Goal: Task Accomplishment & Management: Use online tool/utility

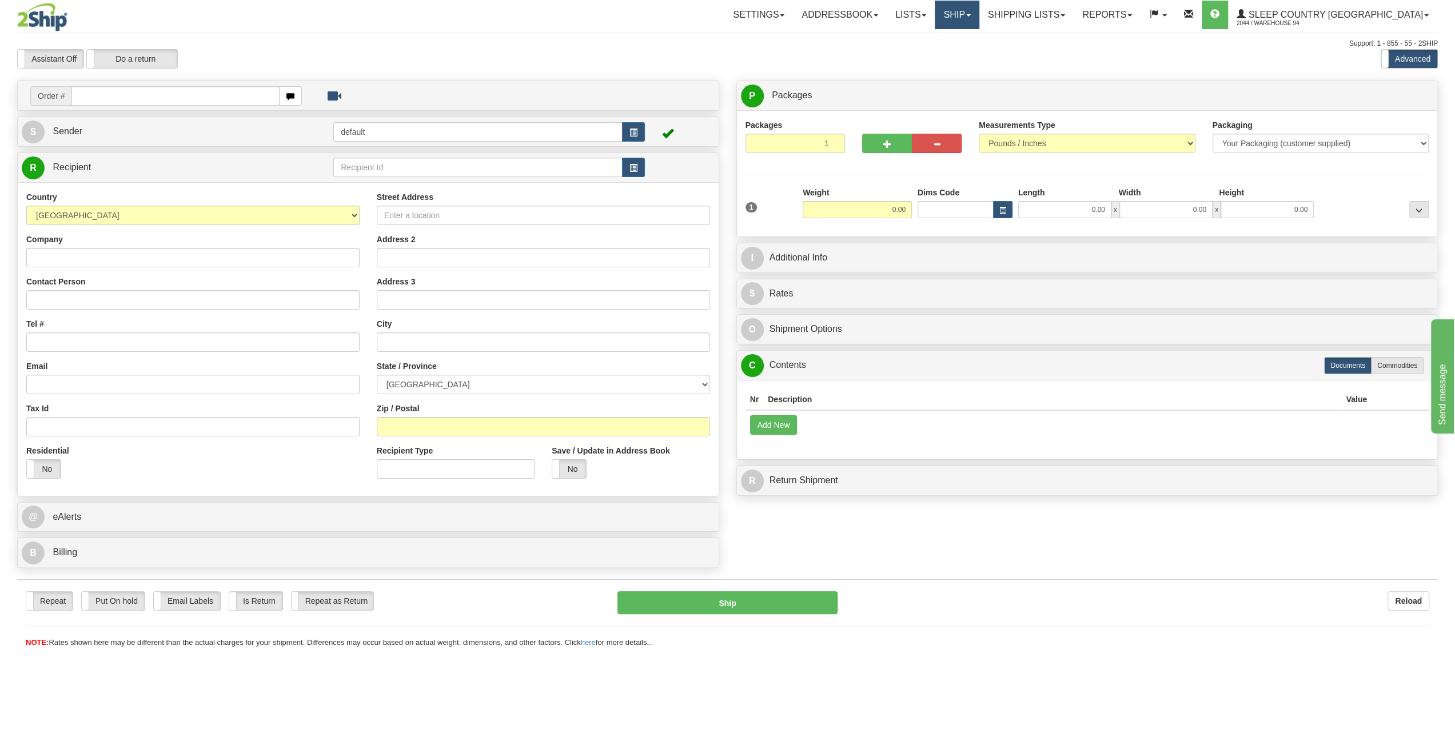
click at [978, 18] on link "Ship" at bounding box center [956, 15] width 44 height 29
click at [967, 58] on span "OnHold / Order Queue" at bounding box center [926, 54] width 81 height 9
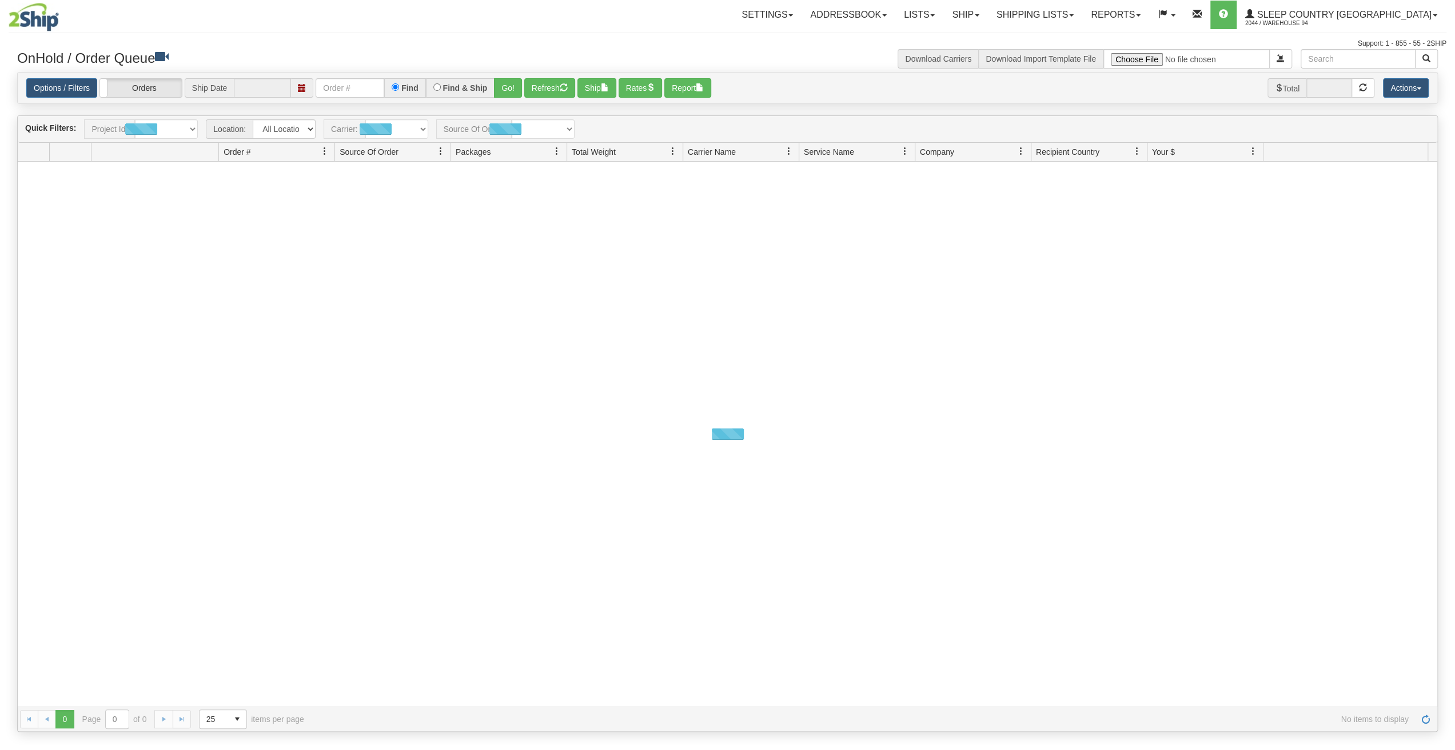
type input "[DATE]"
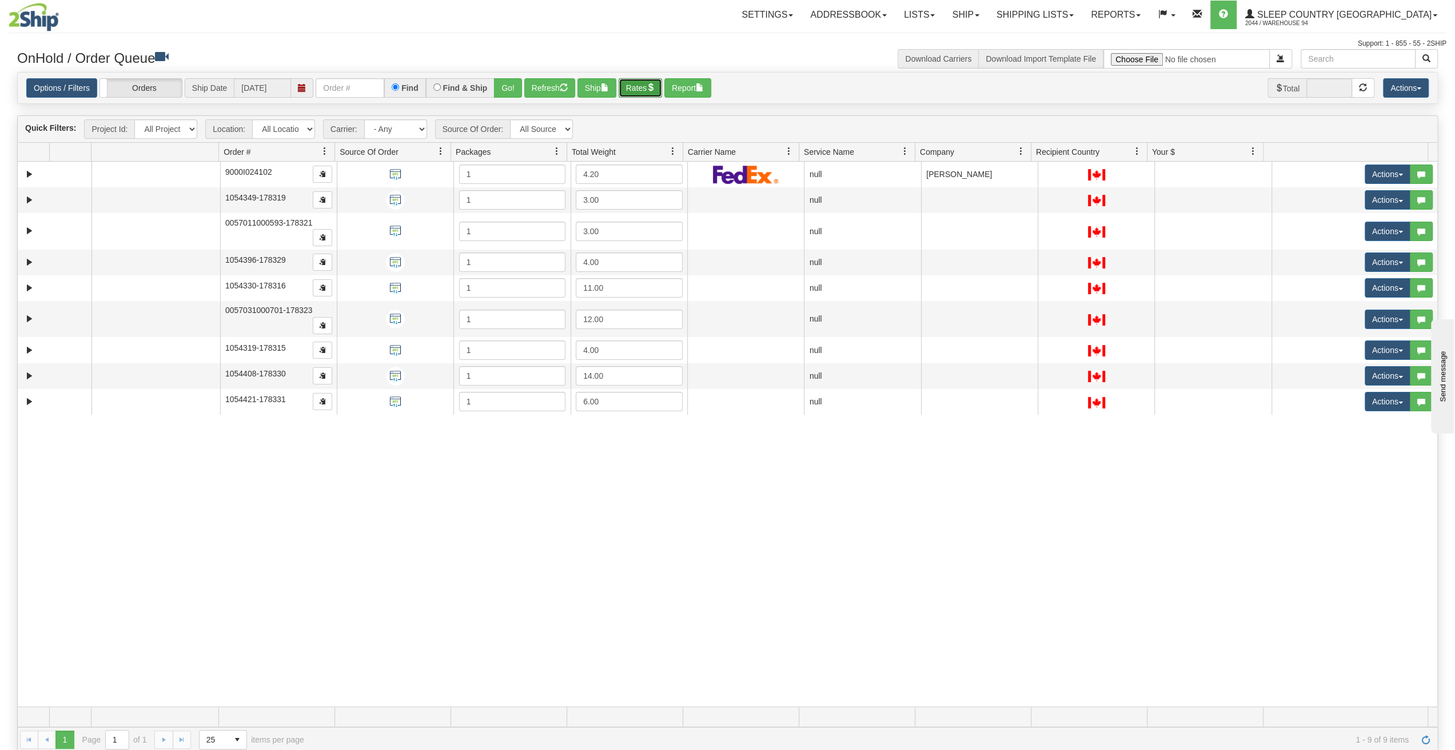
click at [638, 87] on button "Rates" at bounding box center [640, 87] width 44 height 19
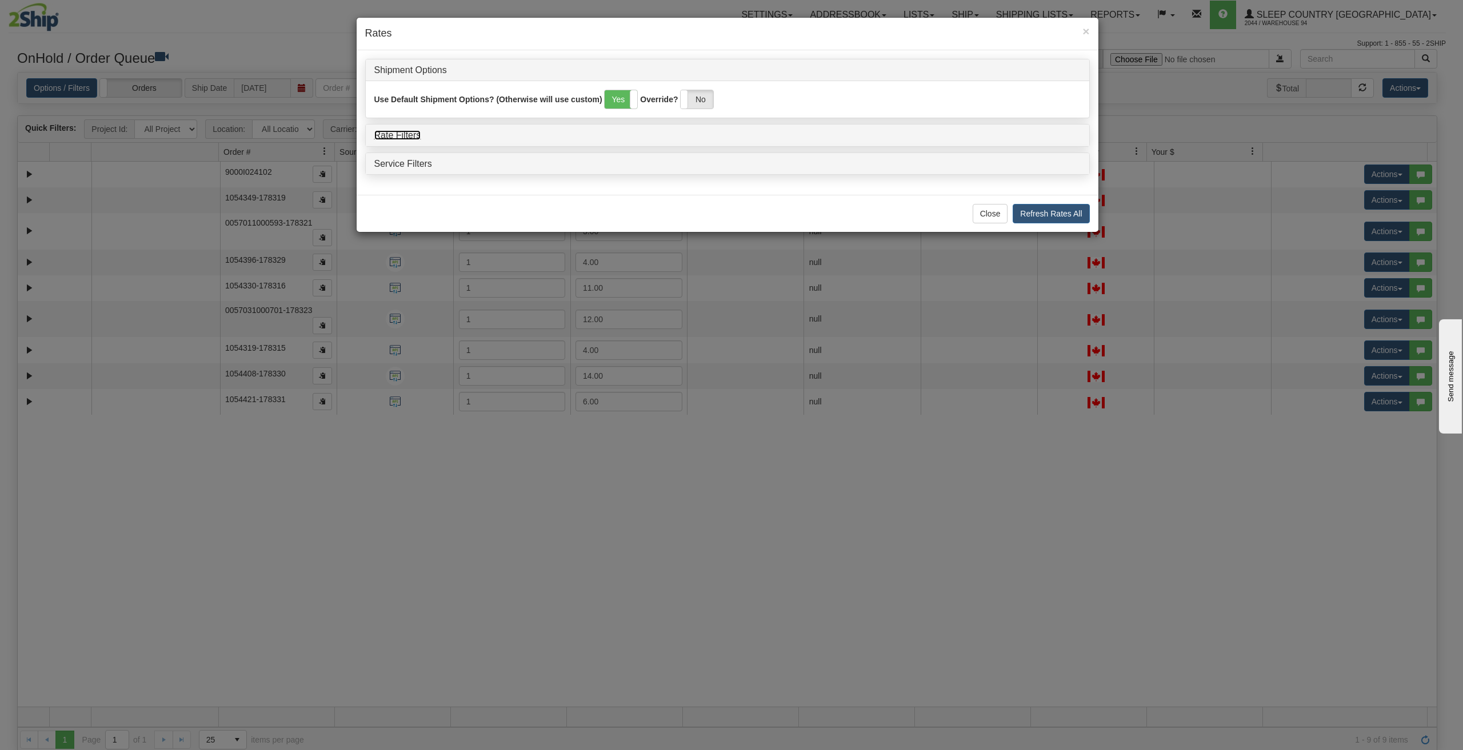
click at [415, 130] on link "Rate Filters" at bounding box center [397, 135] width 47 height 10
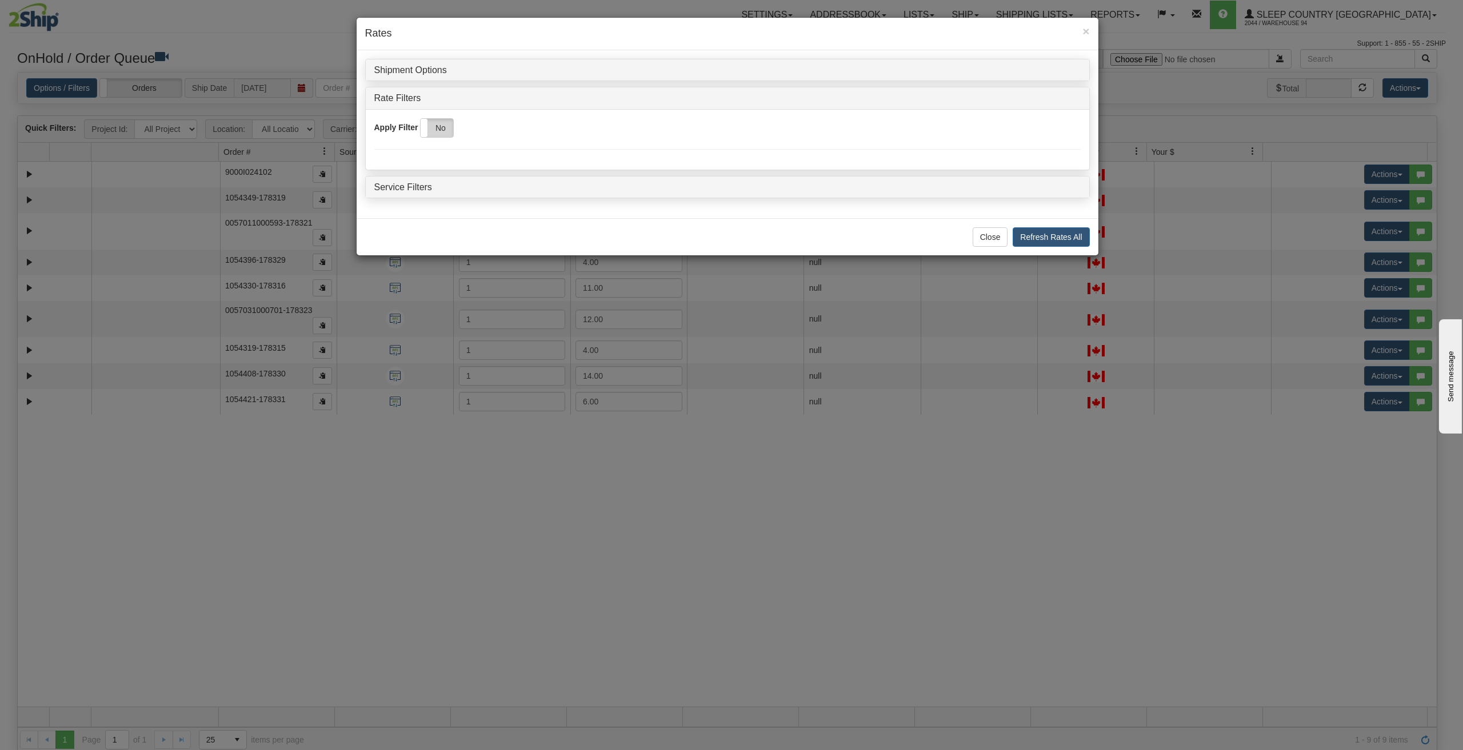
click at [446, 127] on label "No" at bounding box center [437, 128] width 33 height 18
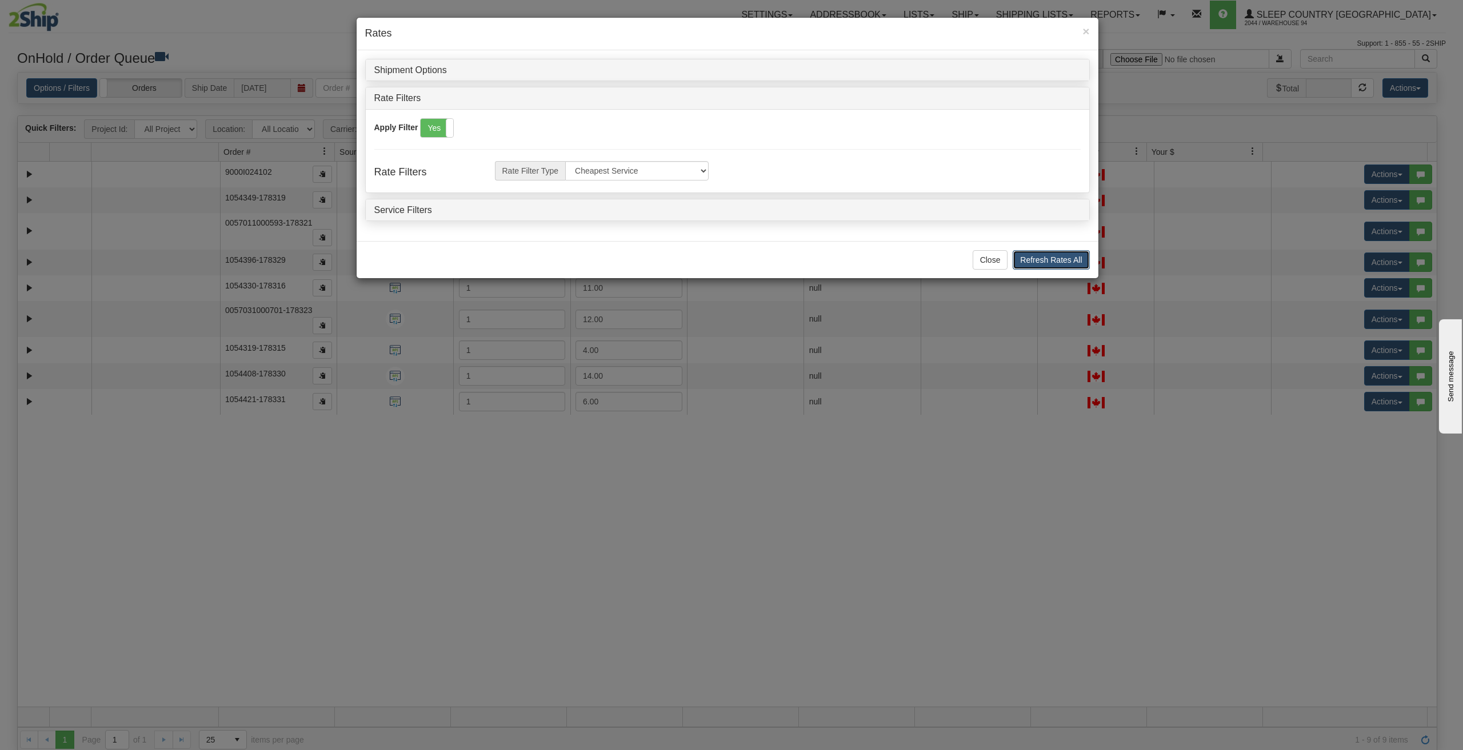
click at [1061, 256] on button "Refresh Rates All" at bounding box center [1051, 259] width 77 height 19
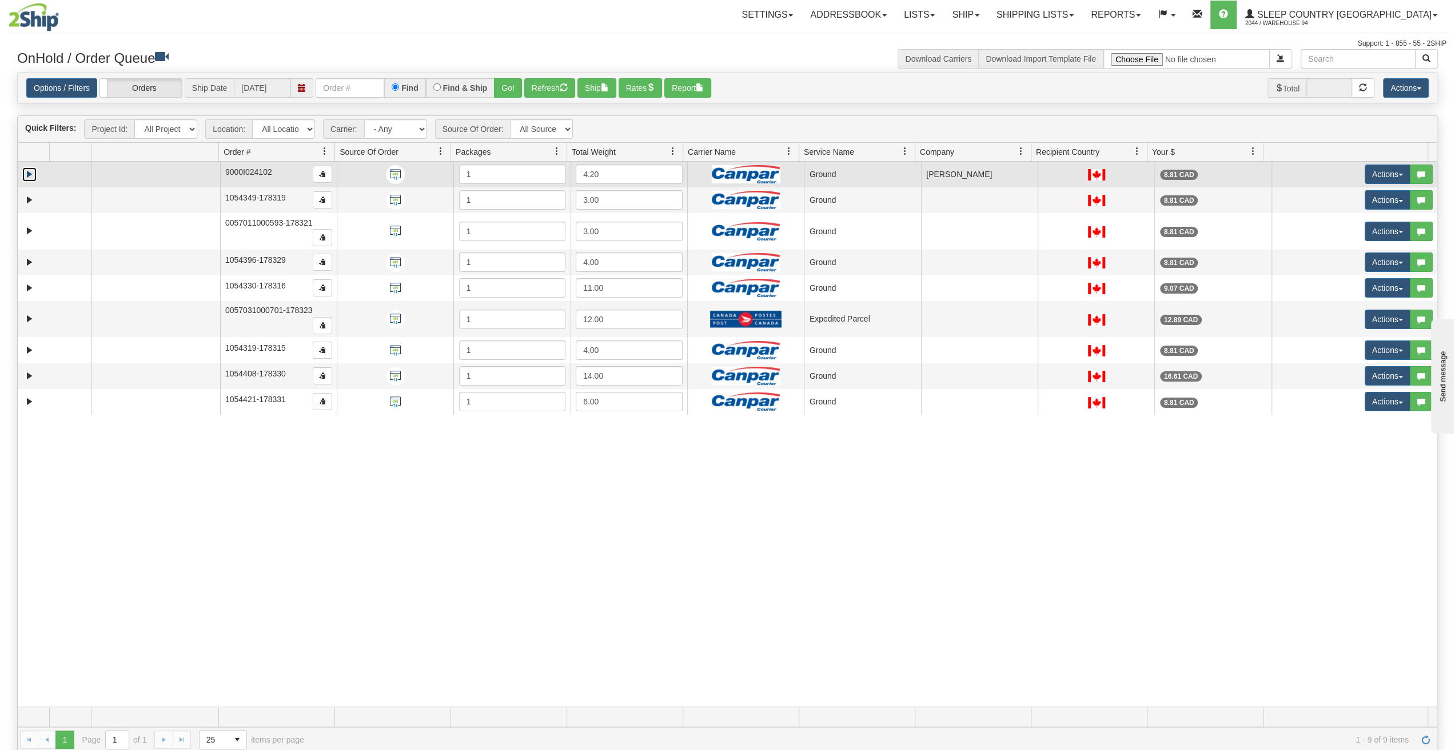
click at [27, 171] on link "Expand" at bounding box center [29, 174] width 14 height 14
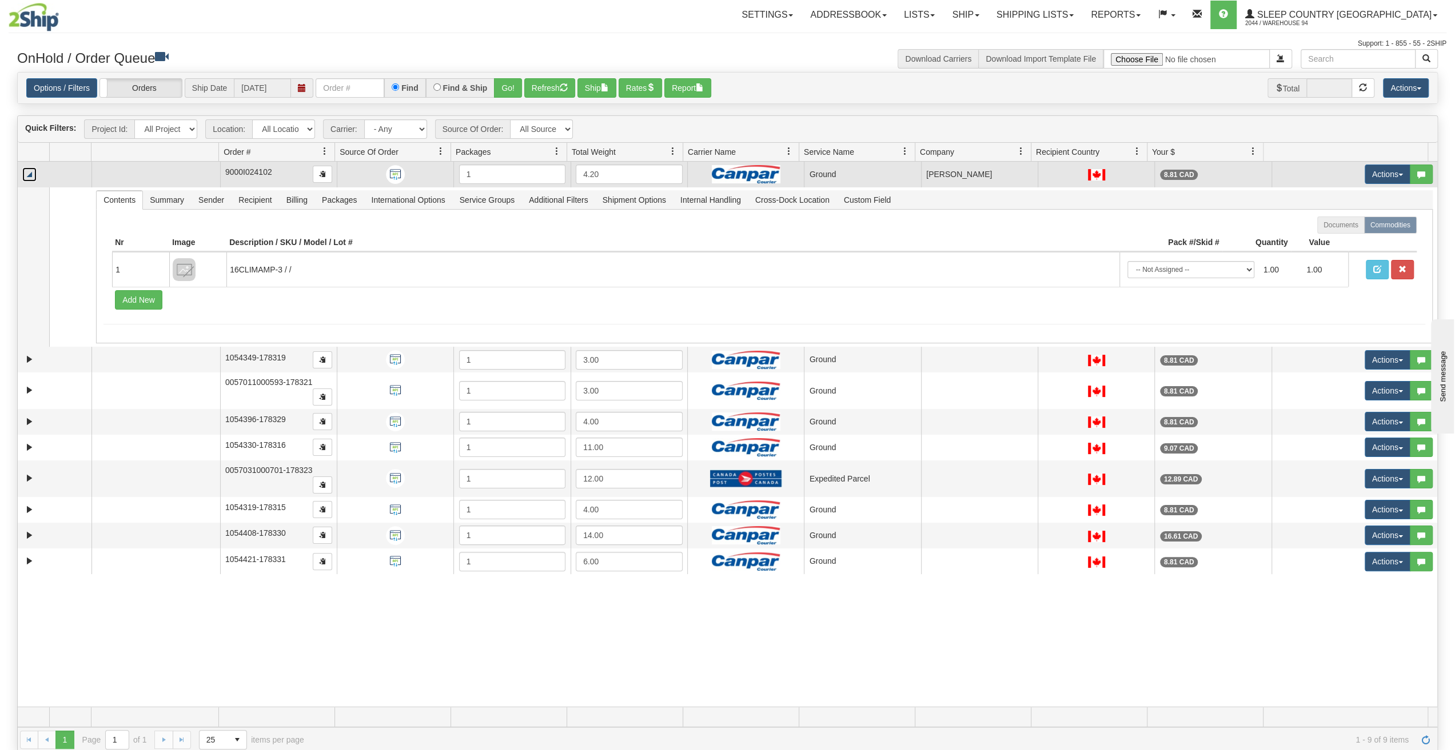
click at [27, 171] on link "Collapse" at bounding box center [29, 174] width 14 height 14
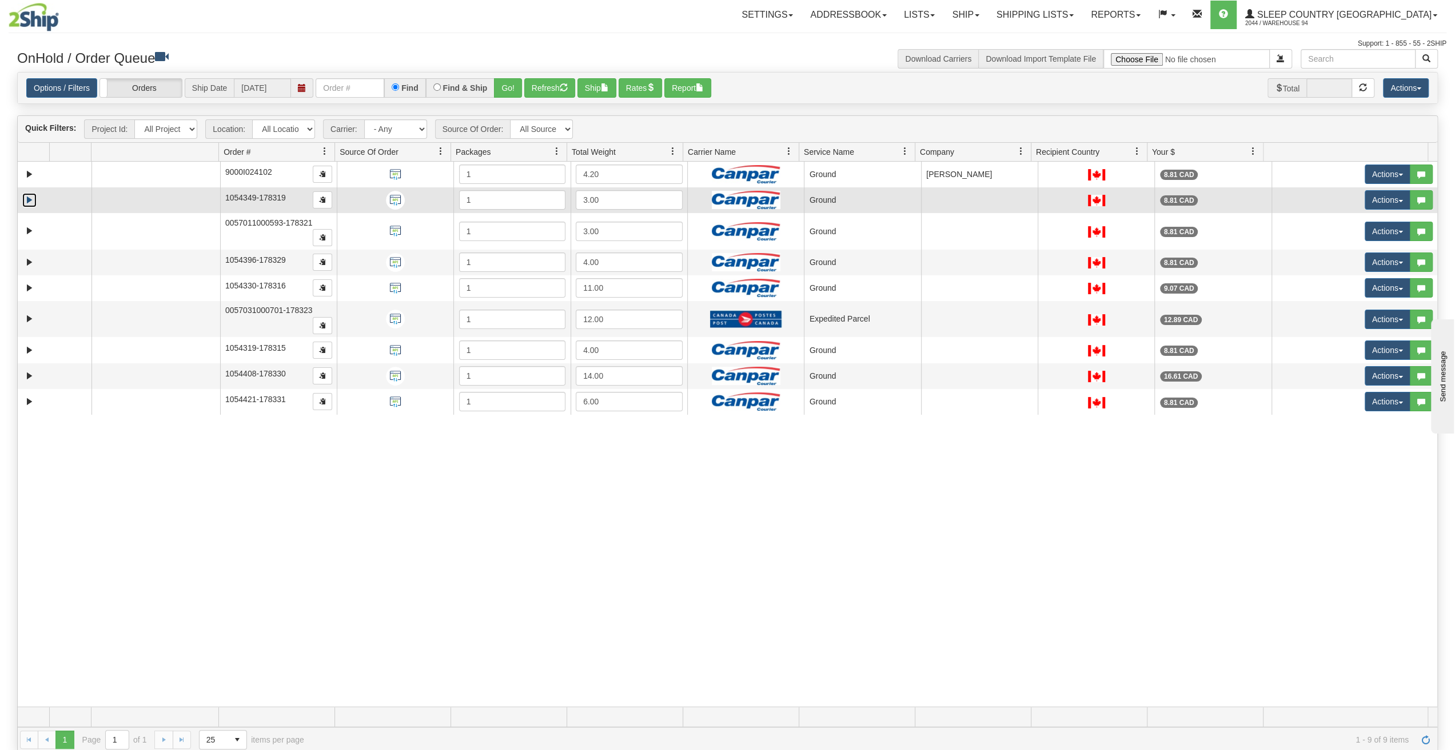
click at [27, 198] on link "Expand" at bounding box center [29, 200] width 14 height 14
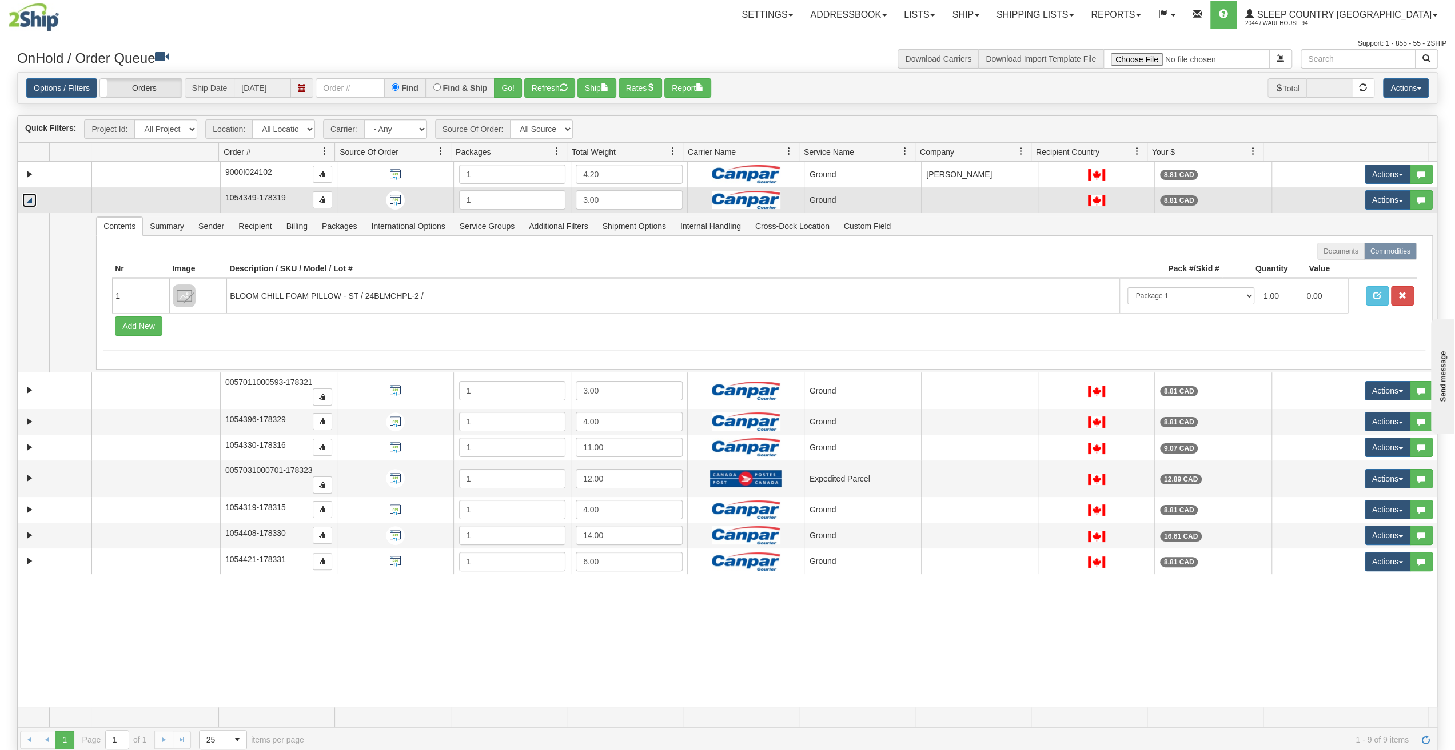
click at [27, 198] on link "Collapse" at bounding box center [29, 200] width 14 height 14
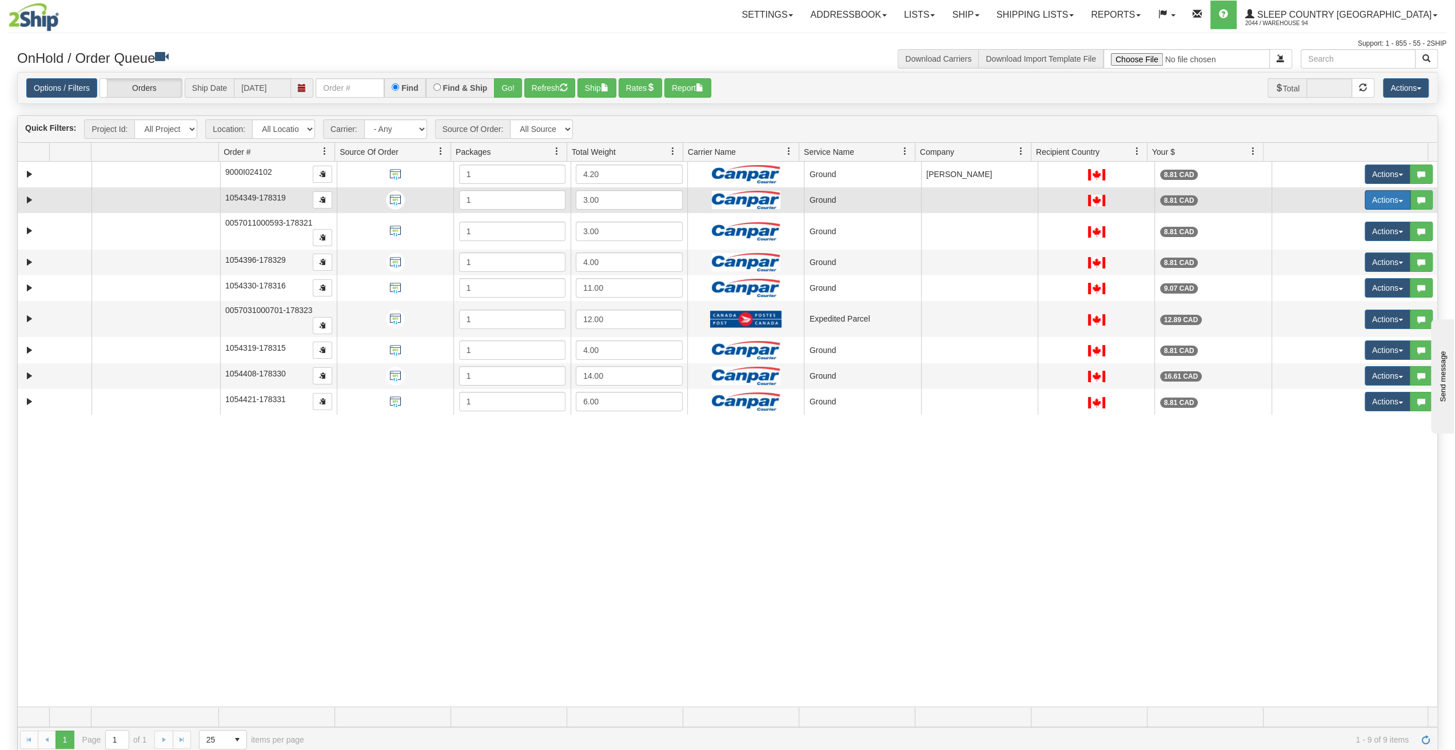
click at [1380, 195] on button "Actions" at bounding box center [1387, 199] width 46 height 19
click at [30, 197] on link "Expand" at bounding box center [29, 200] width 14 height 14
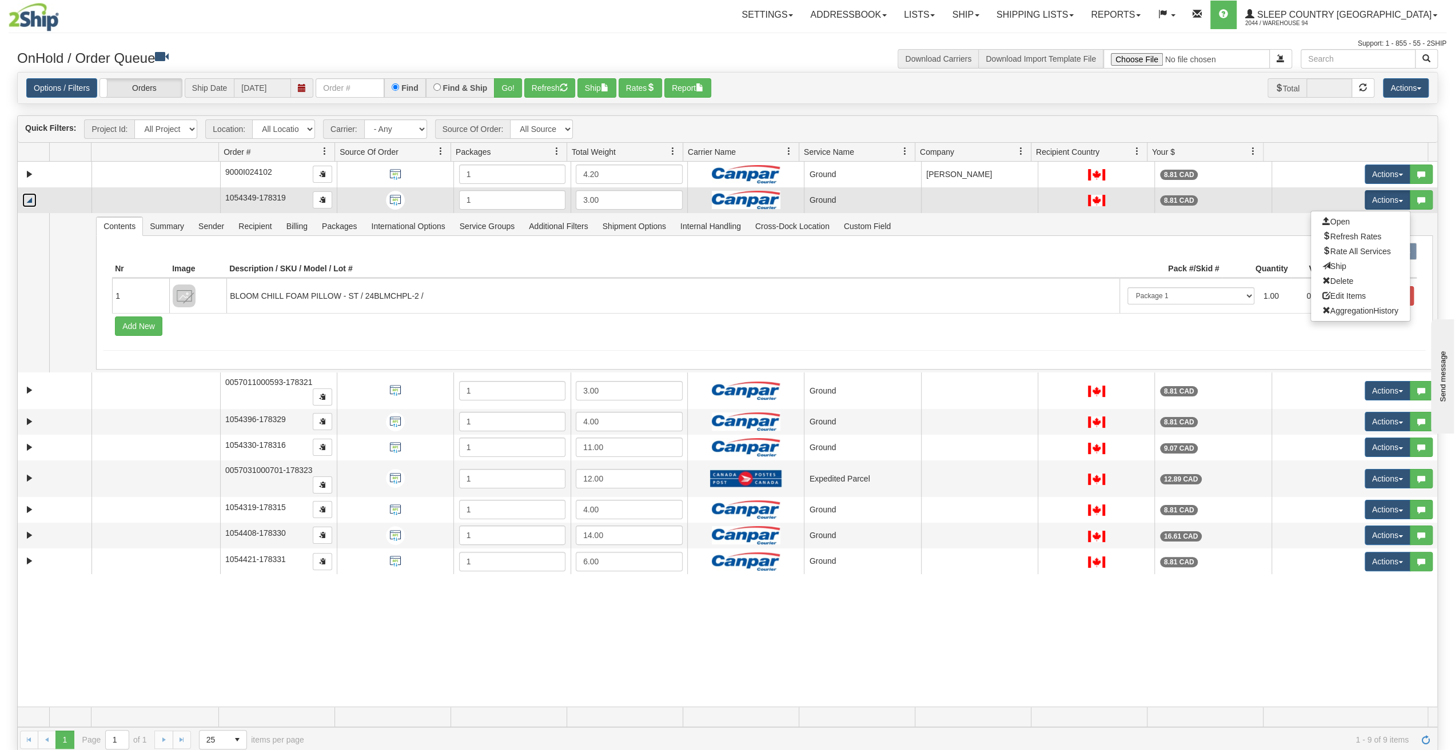
click at [30, 197] on link "Collapse" at bounding box center [29, 200] width 14 height 14
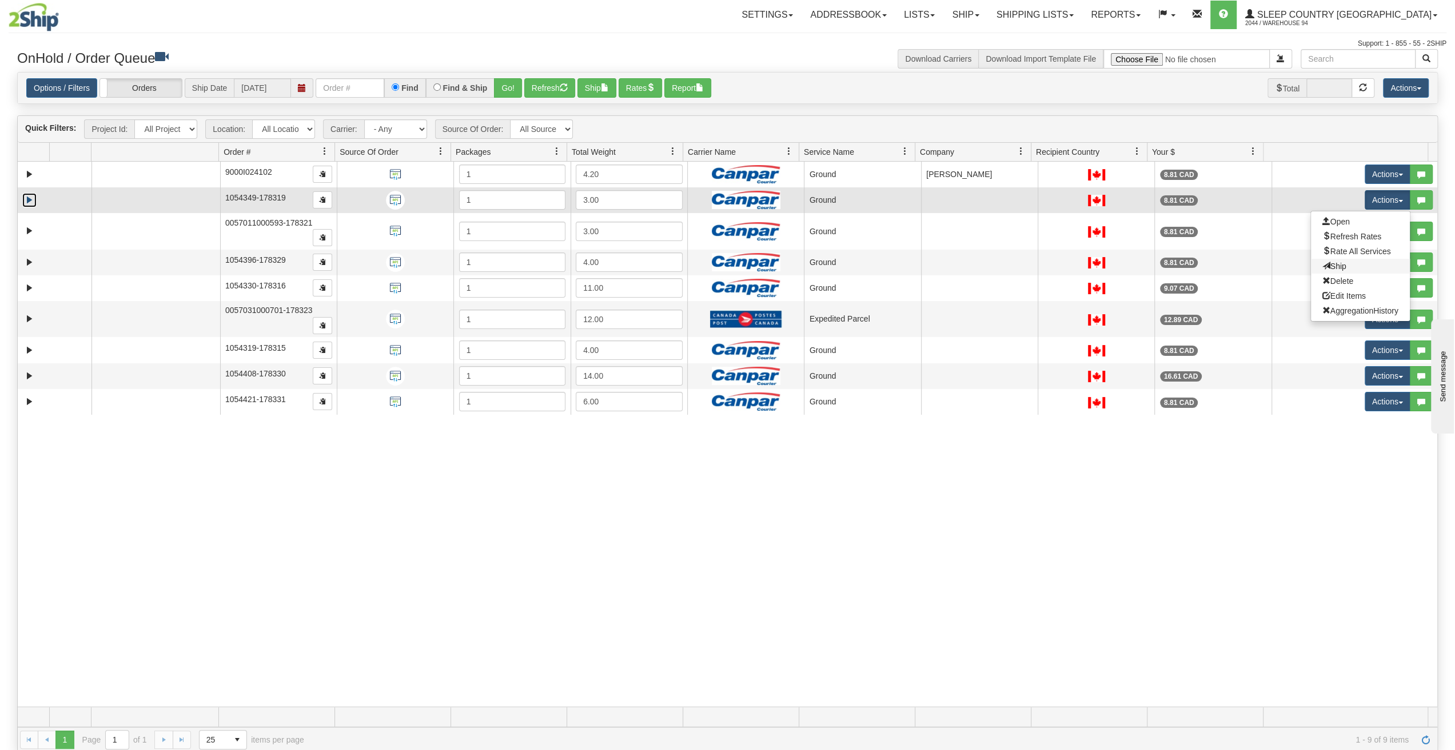
click at [1337, 263] on span "Ship" at bounding box center [1334, 266] width 24 height 9
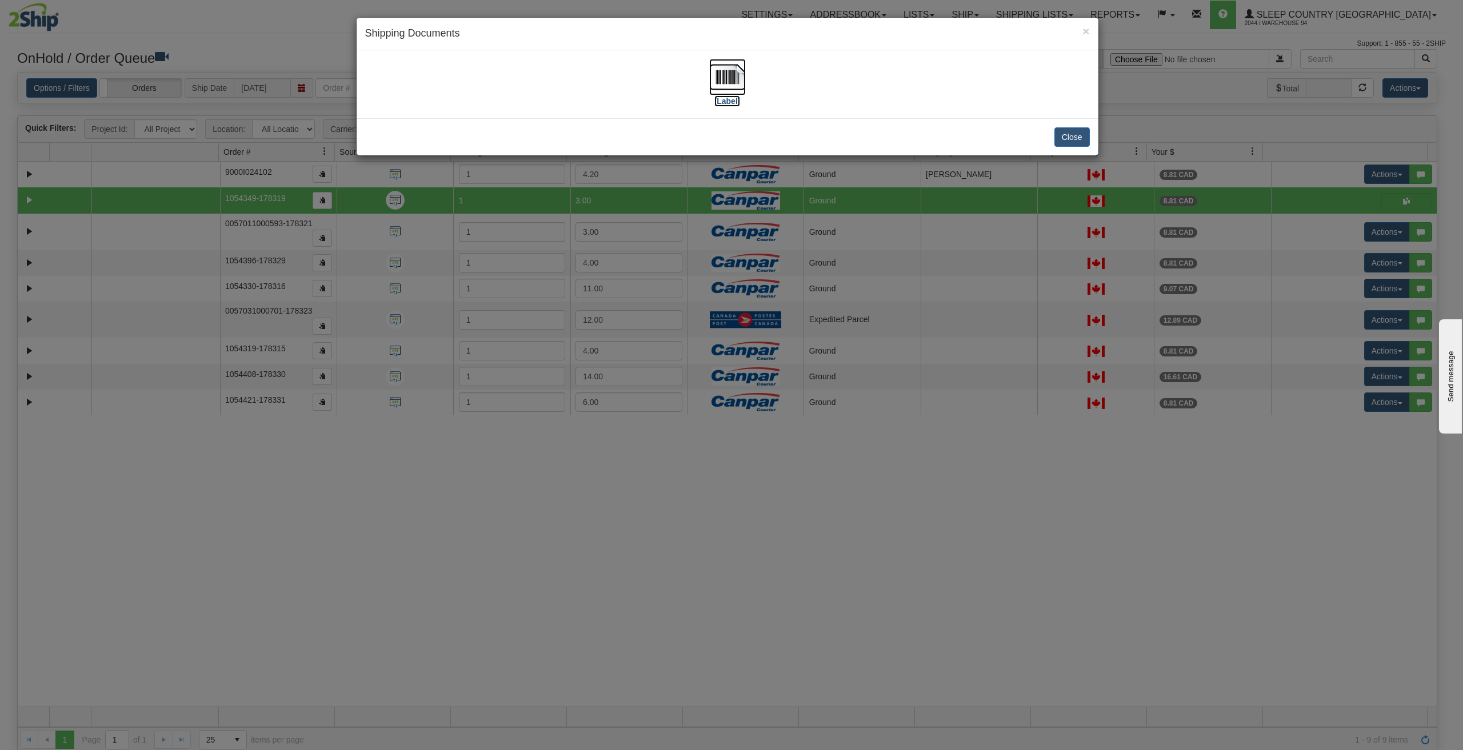
click at [730, 78] on img at bounding box center [727, 77] width 37 height 37
click at [1053, 127] on div "Close" at bounding box center [728, 136] width 742 height 37
click at [1063, 137] on button "Close" at bounding box center [1071, 136] width 35 height 19
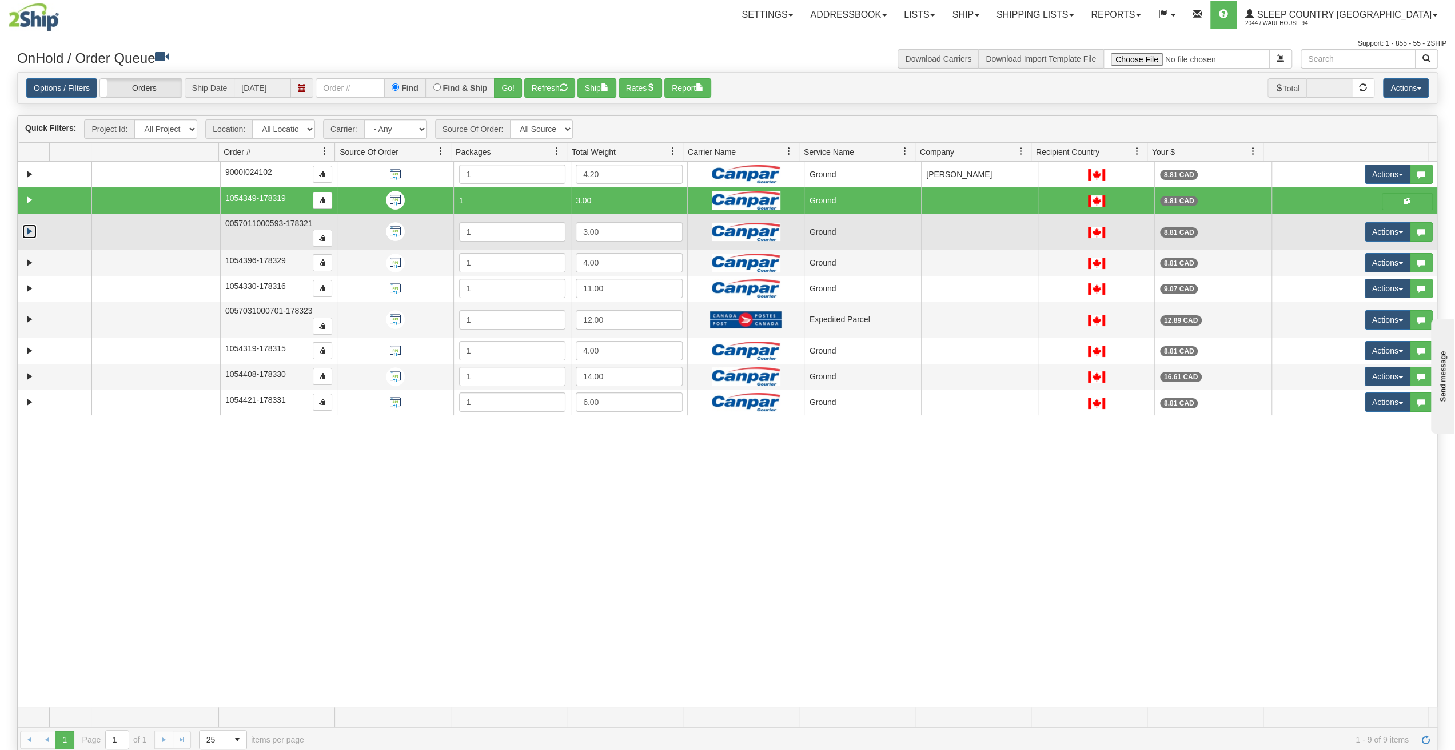
click at [27, 227] on link "Expand" at bounding box center [29, 232] width 14 height 14
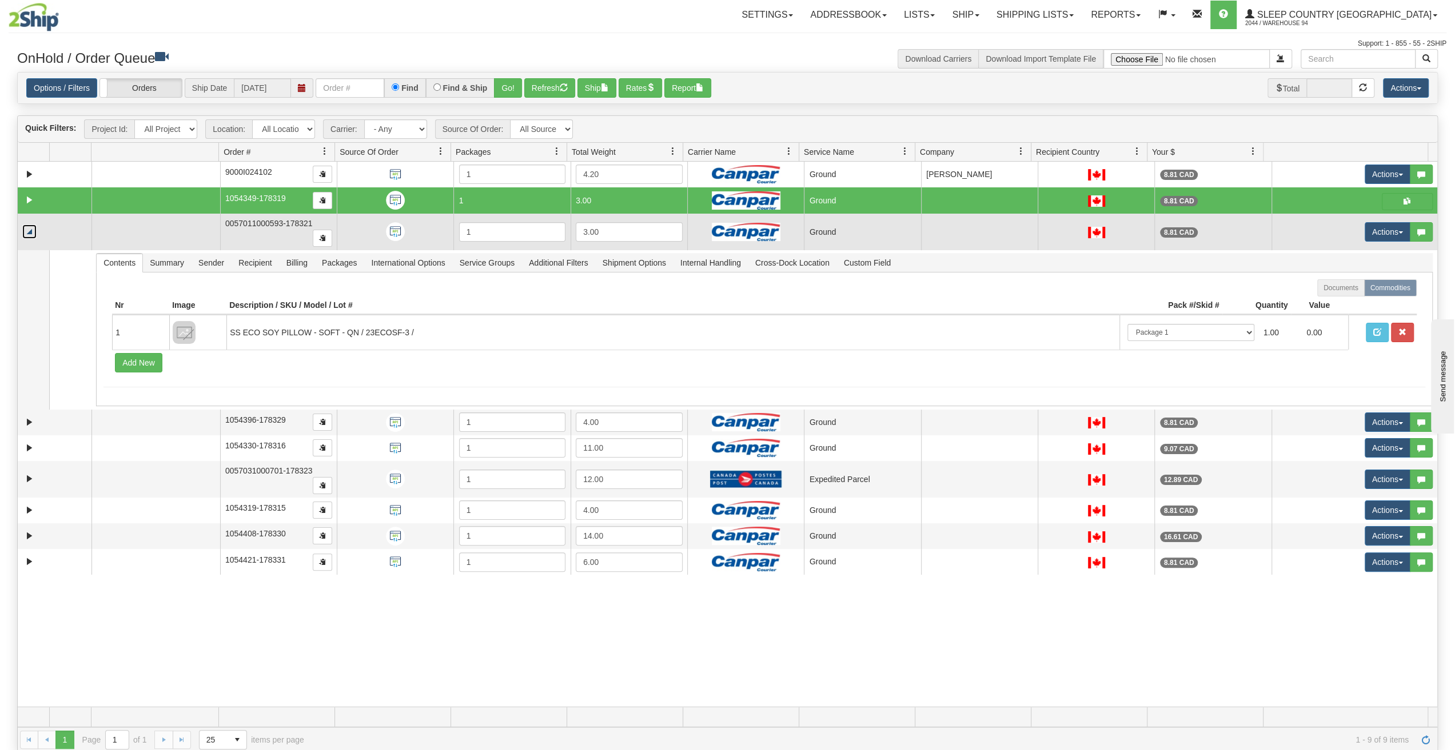
click at [31, 226] on link "Collapse" at bounding box center [29, 232] width 14 height 14
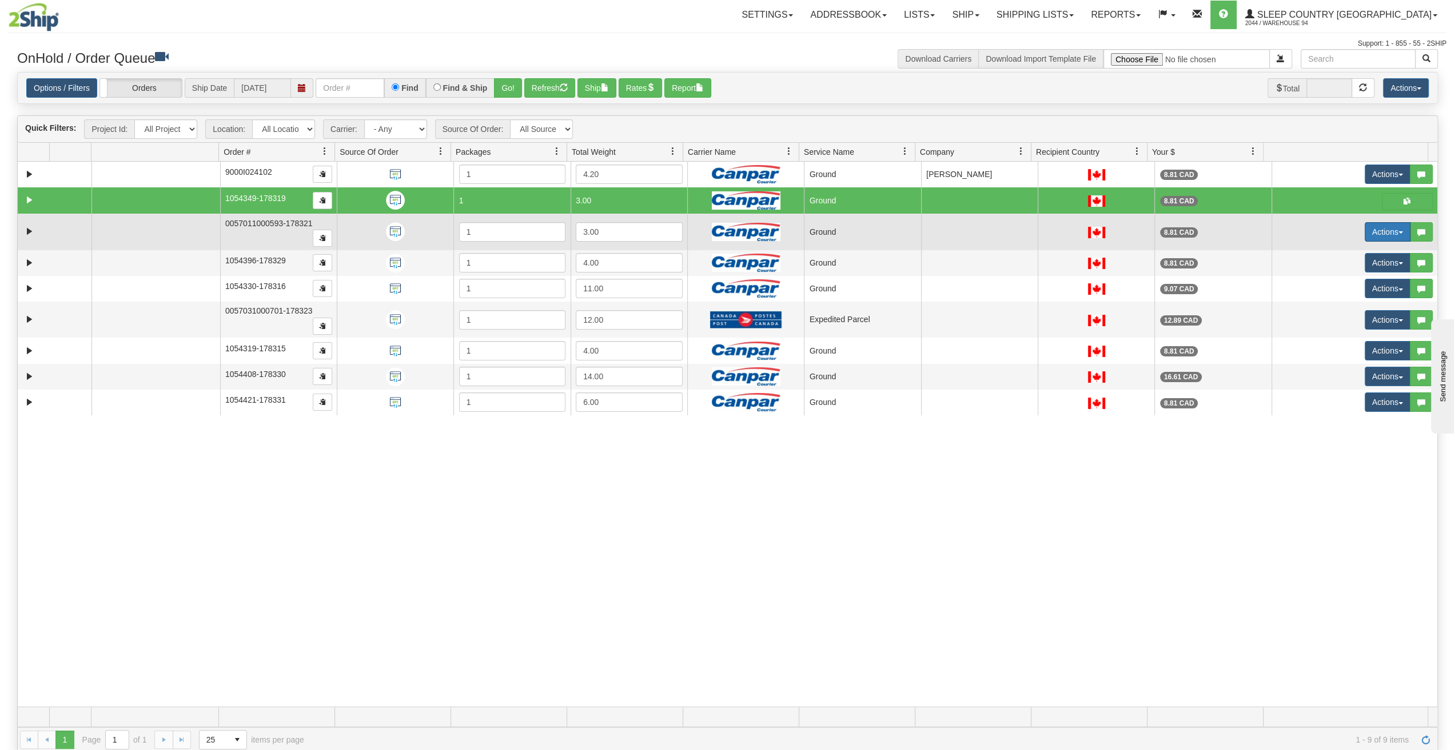
click at [1381, 227] on button "Actions" at bounding box center [1387, 231] width 46 height 19
click at [1331, 294] on span "Ship" at bounding box center [1334, 298] width 24 height 9
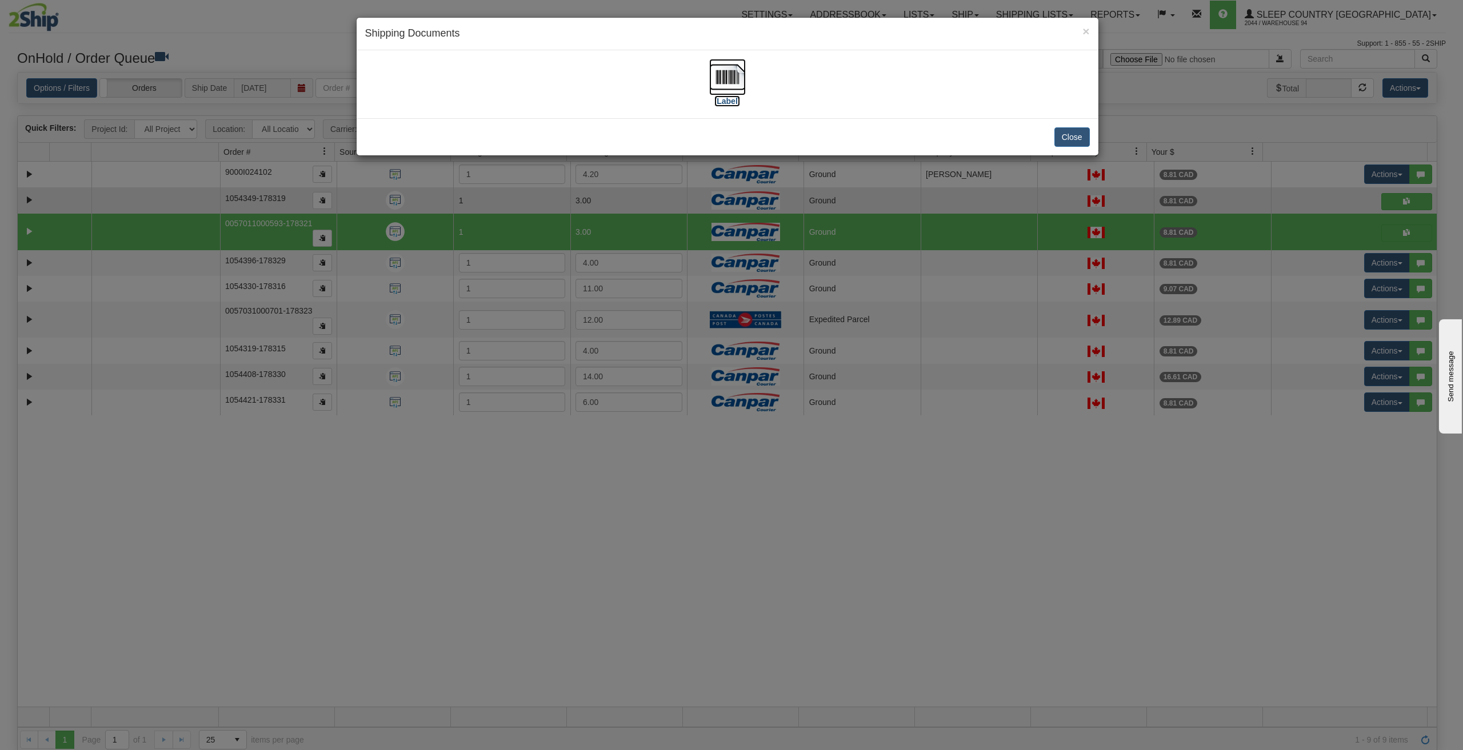
click at [731, 73] on img at bounding box center [727, 77] width 37 height 37
click at [1077, 136] on button "Close" at bounding box center [1071, 136] width 35 height 19
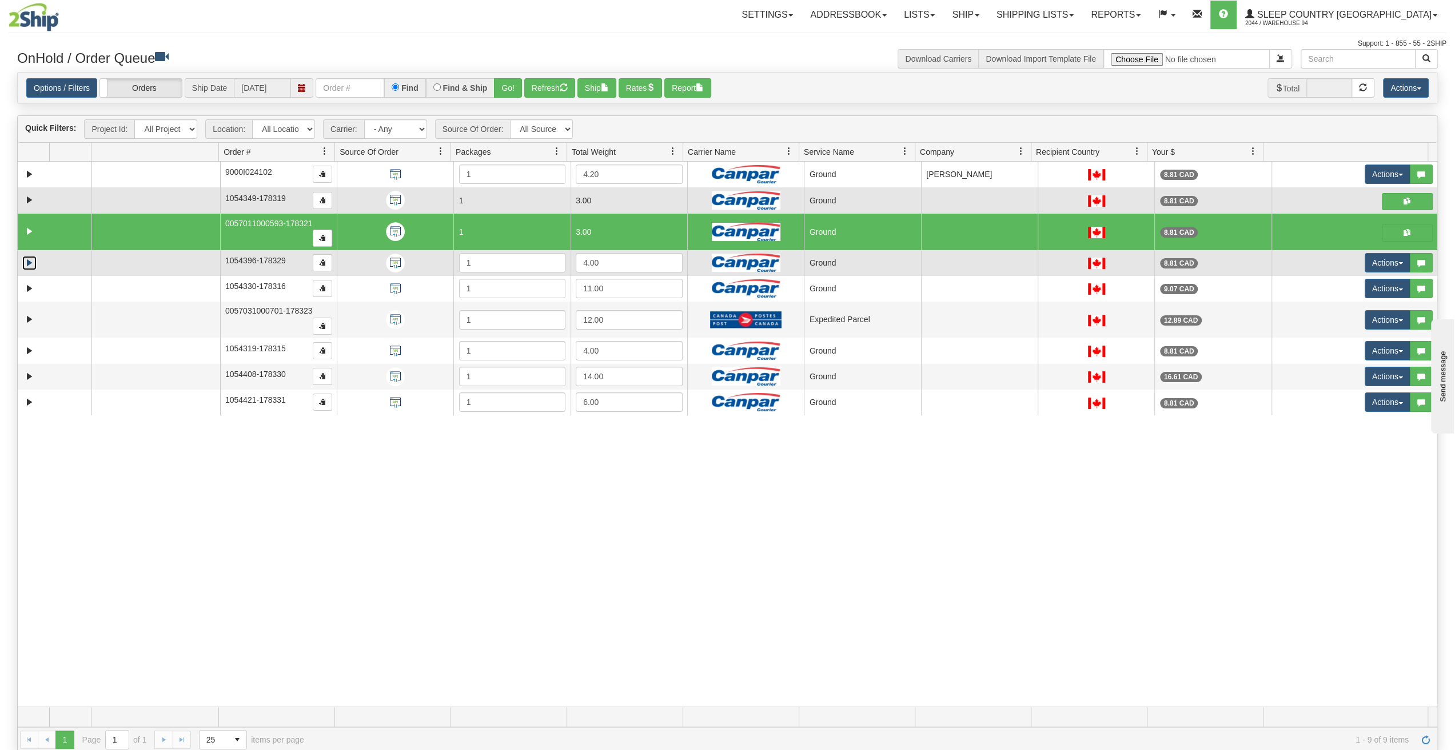
click at [32, 256] on link "Expand" at bounding box center [29, 263] width 14 height 14
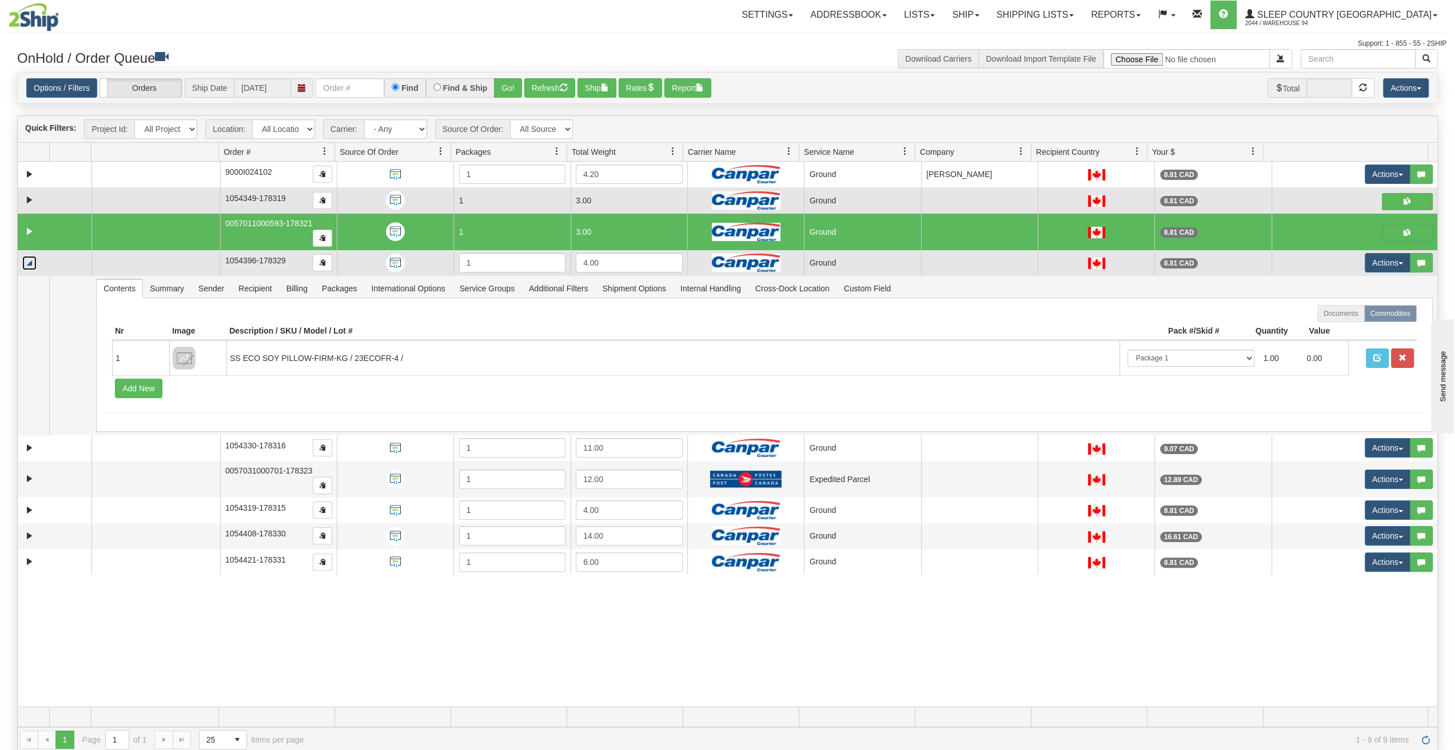
click at [25, 256] on link "Collapse" at bounding box center [29, 263] width 14 height 14
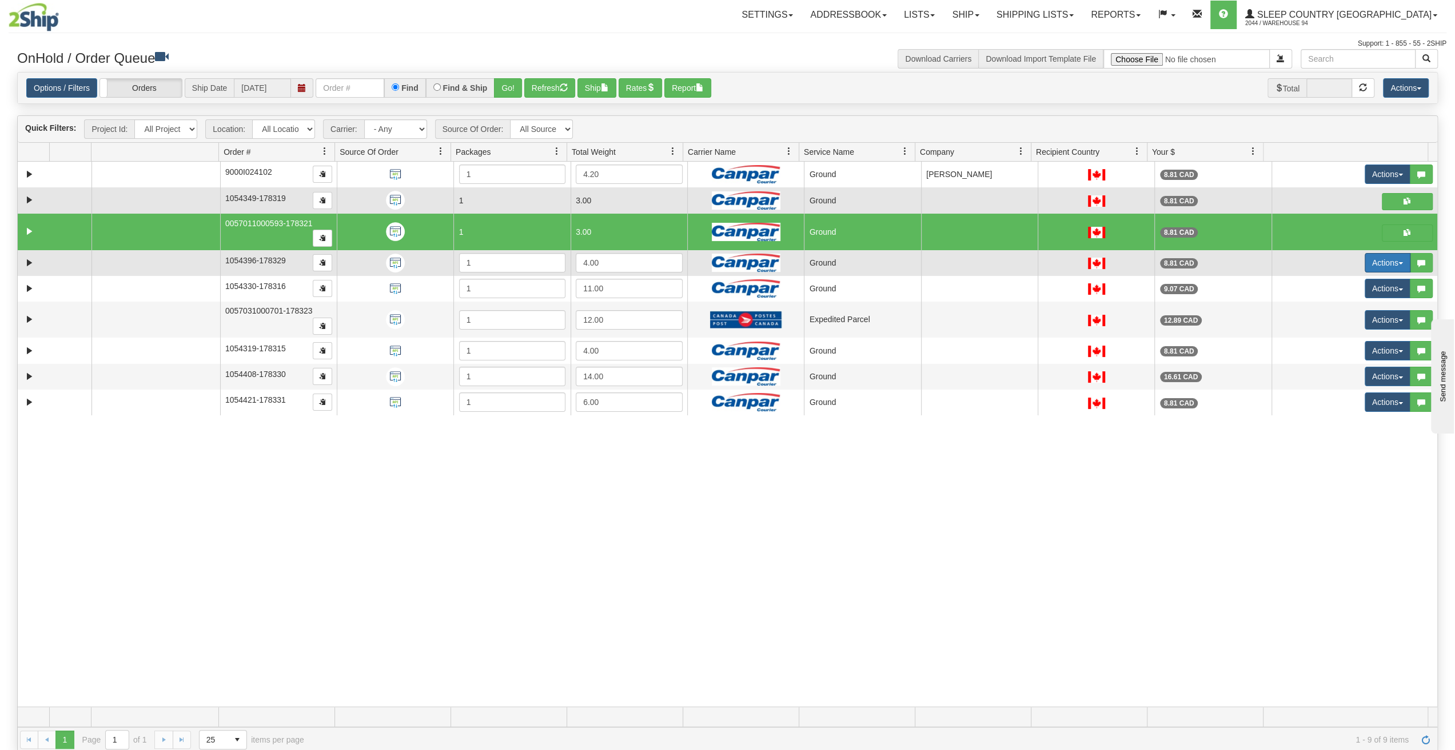
click at [1391, 255] on button "Actions" at bounding box center [1387, 262] width 46 height 19
click at [1339, 322] on link "Ship" at bounding box center [1360, 329] width 99 height 15
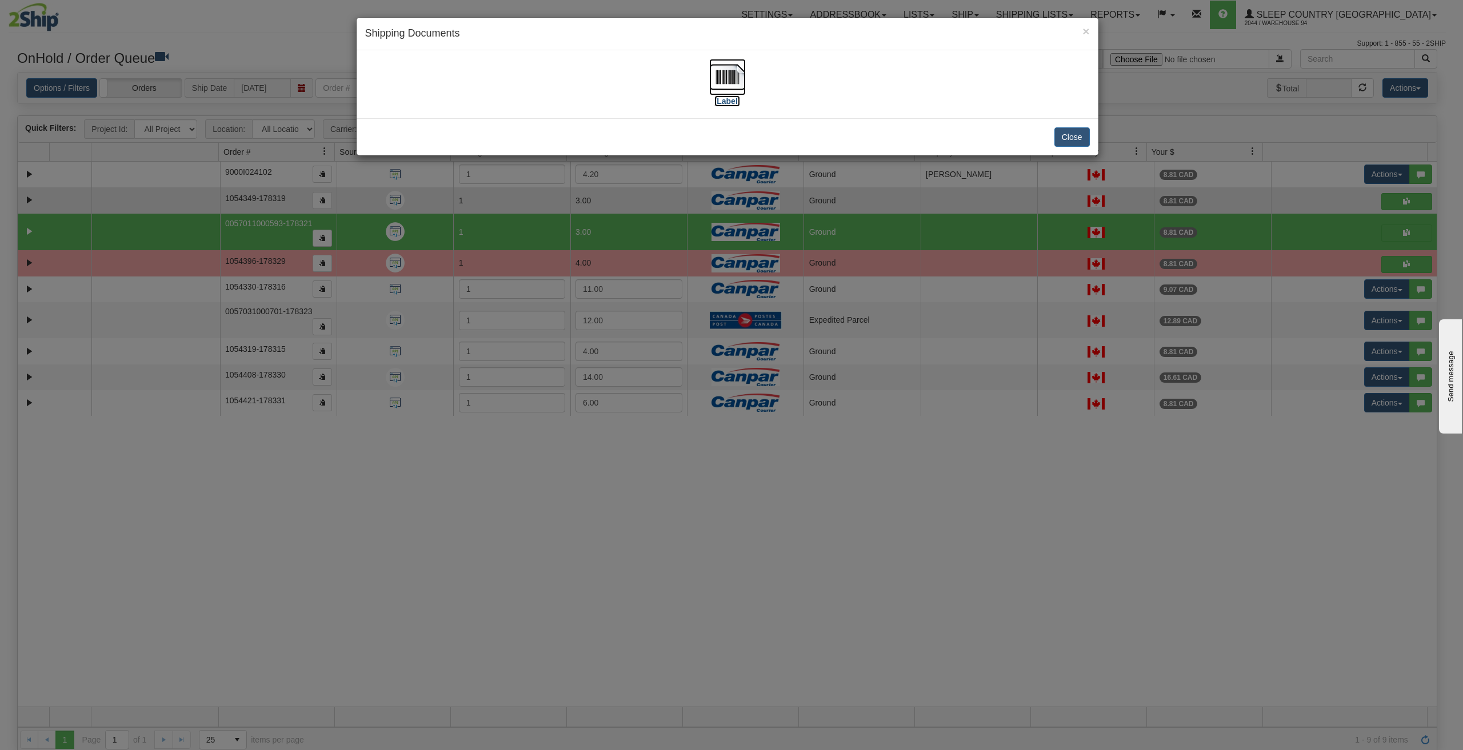
click at [721, 71] on img at bounding box center [727, 77] width 37 height 37
click at [1075, 138] on button "Close" at bounding box center [1071, 136] width 35 height 19
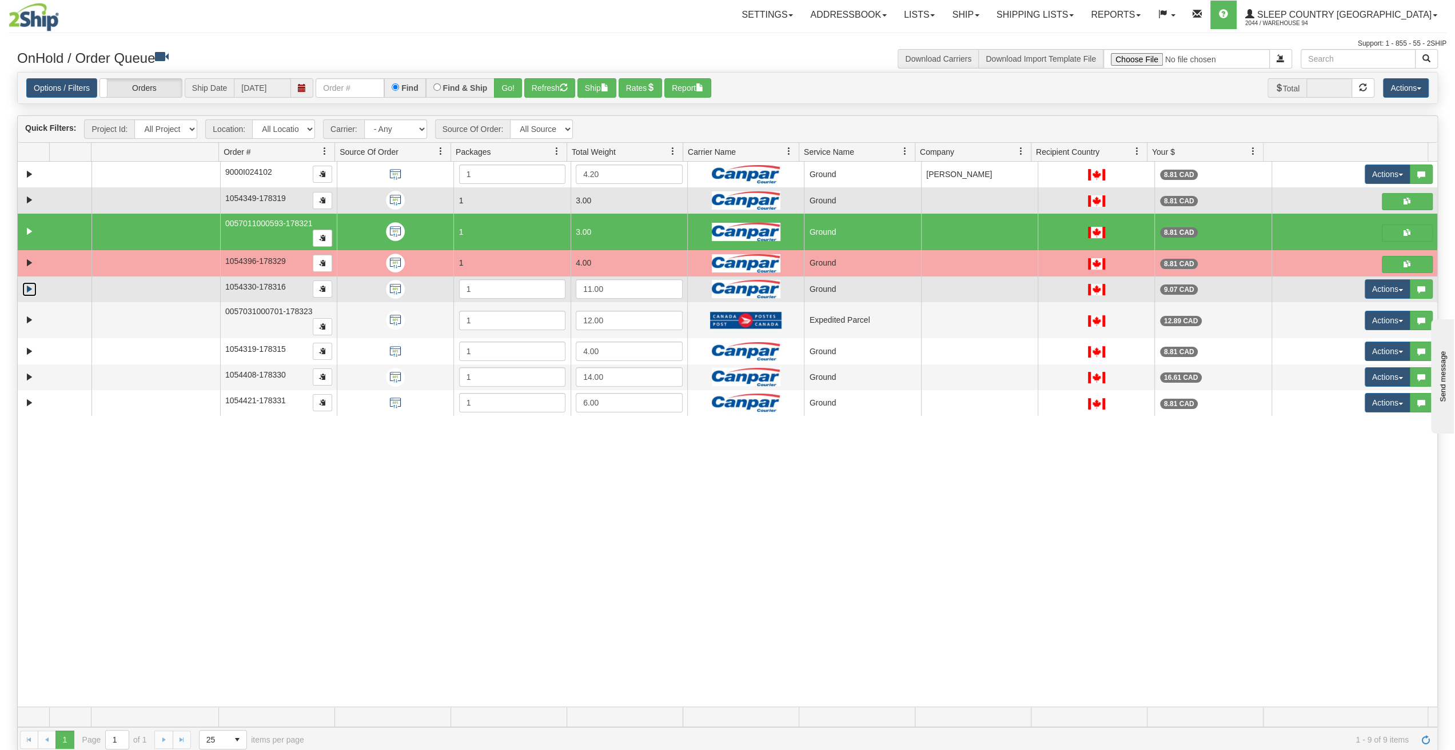
click at [30, 282] on link "Expand" at bounding box center [29, 289] width 14 height 14
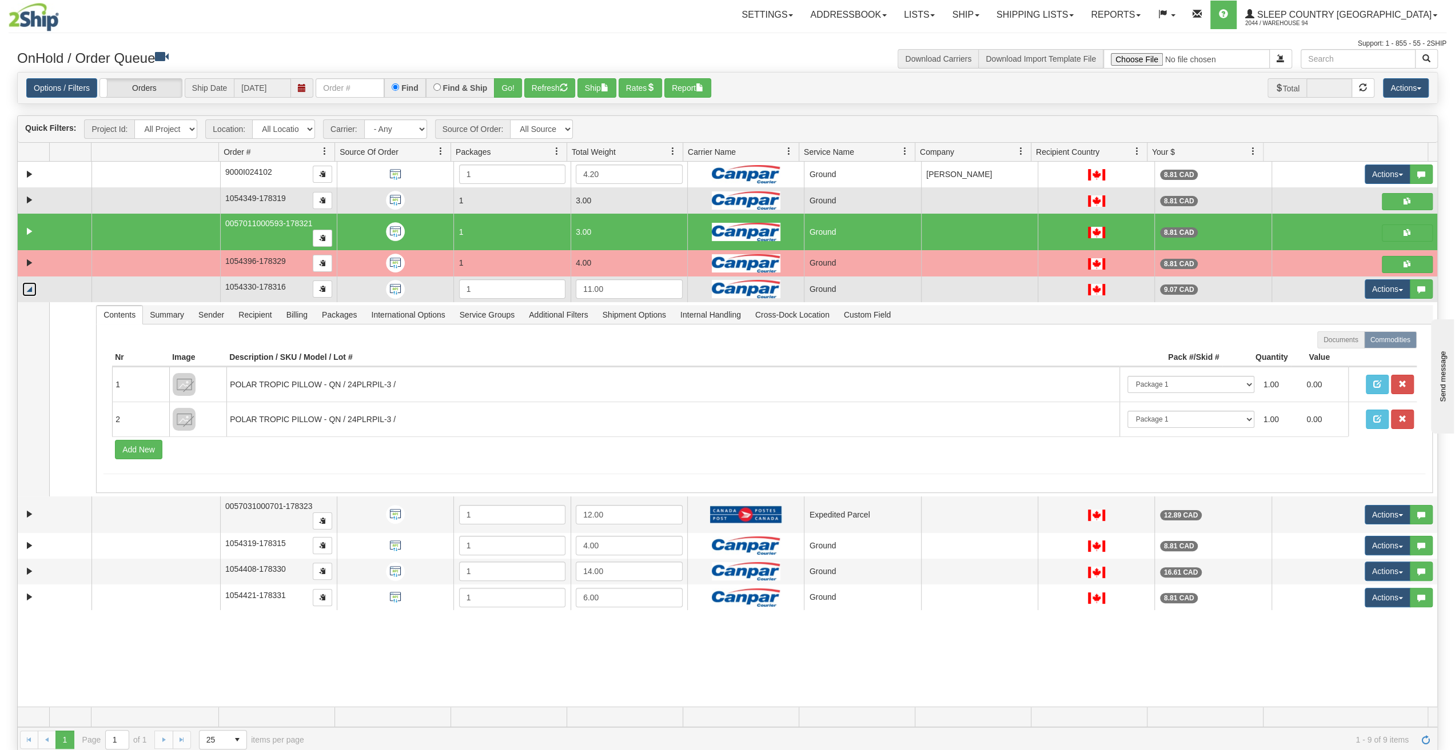
click at [30, 282] on link "Collapse" at bounding box center [29, 289] width 14 height 14
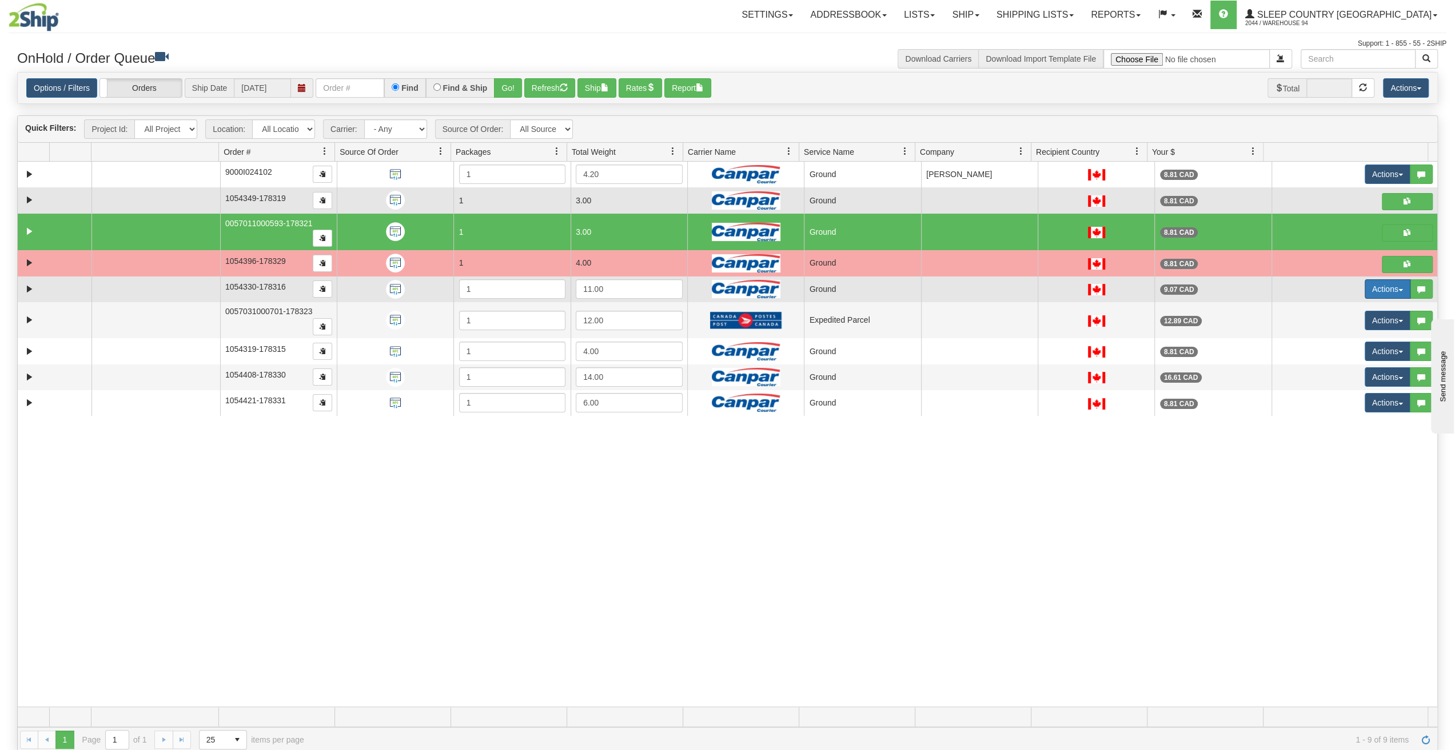
click at [1398, 279] on button "Actions" at bounding box center [1387, 288] width 46 height 19
click at [1333, 351] on span "Ship" at bounding box center [1334, 355] width 24 height 9
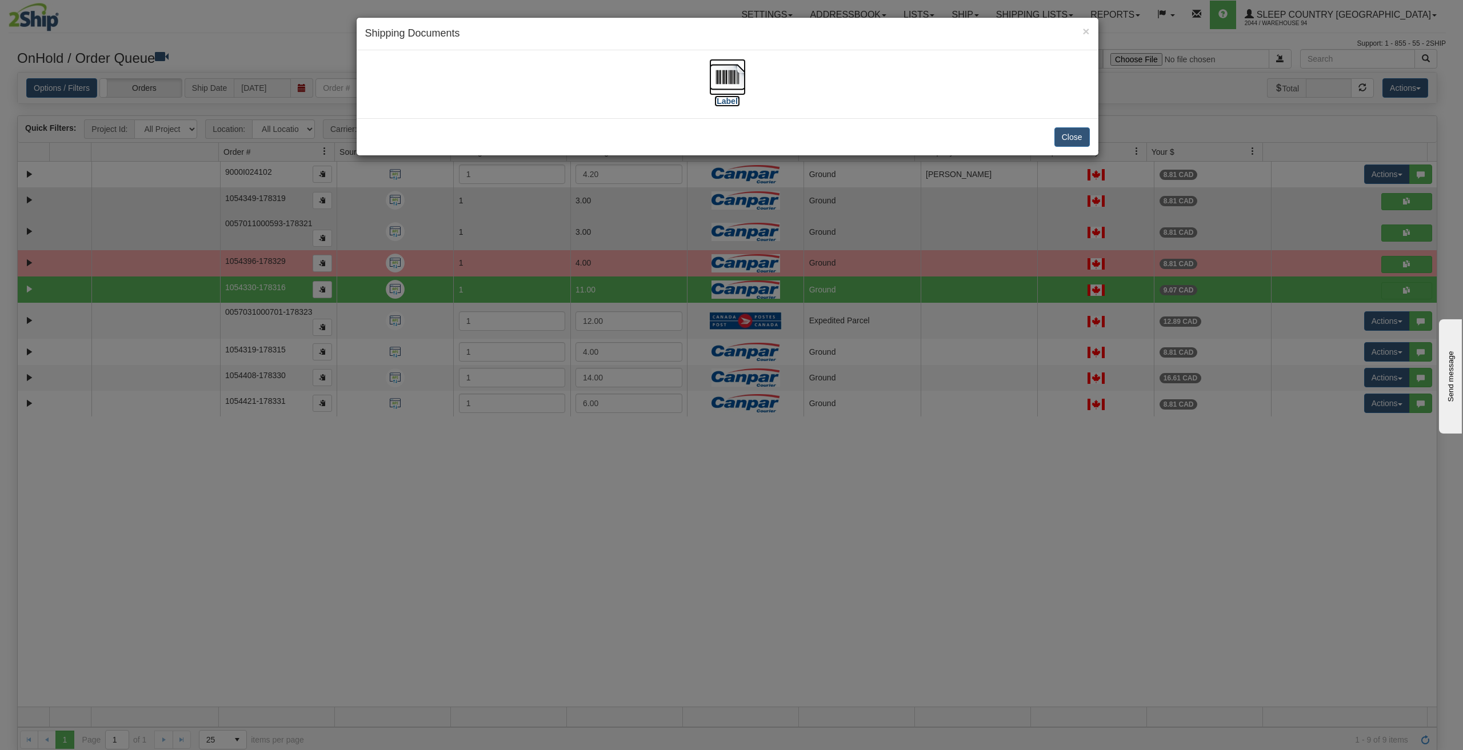
click at [736, 79] on img at bounding box center [727, 77] width 37 height 37
click at [1074, 132] on button "Close" at bounding box center [1071, 136] width 35 height 19
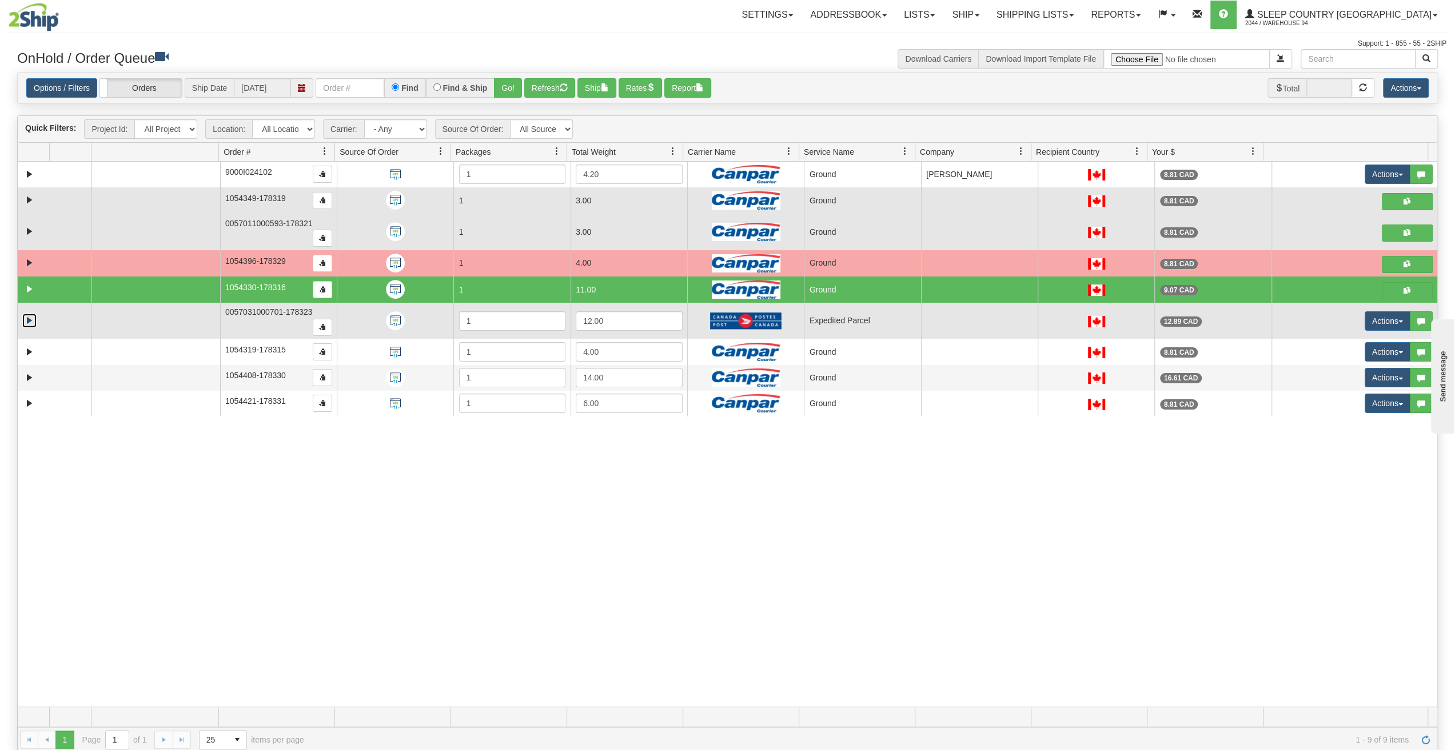
click at [31, 314] on link "Expand" at bounding box center [29, 321] width 14 height 14
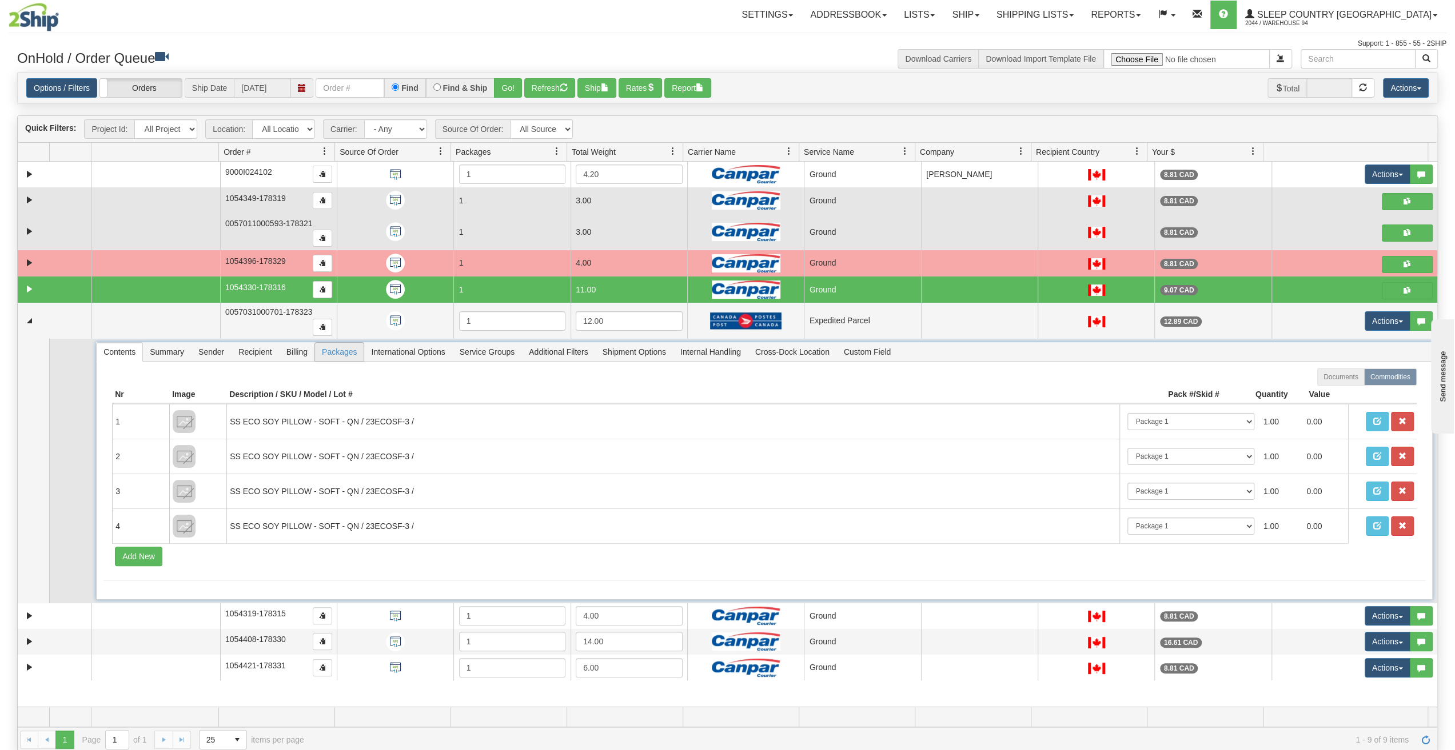
click at [333, 343] on span "Packages" at bounding box center [339, 352] width 49 height 18
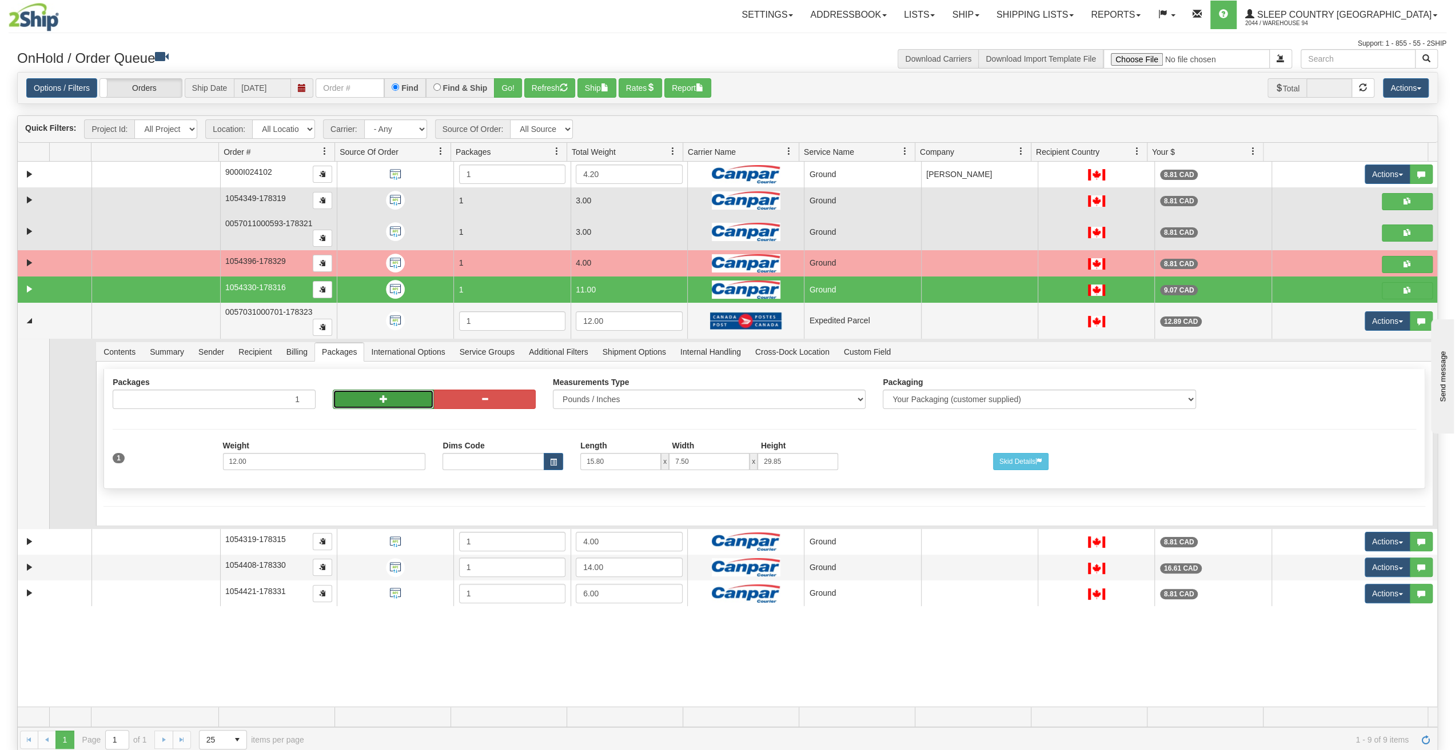
click at [389, 390] on button "button" at bounding box center [383, 399] width 101 height 19
type input "2"
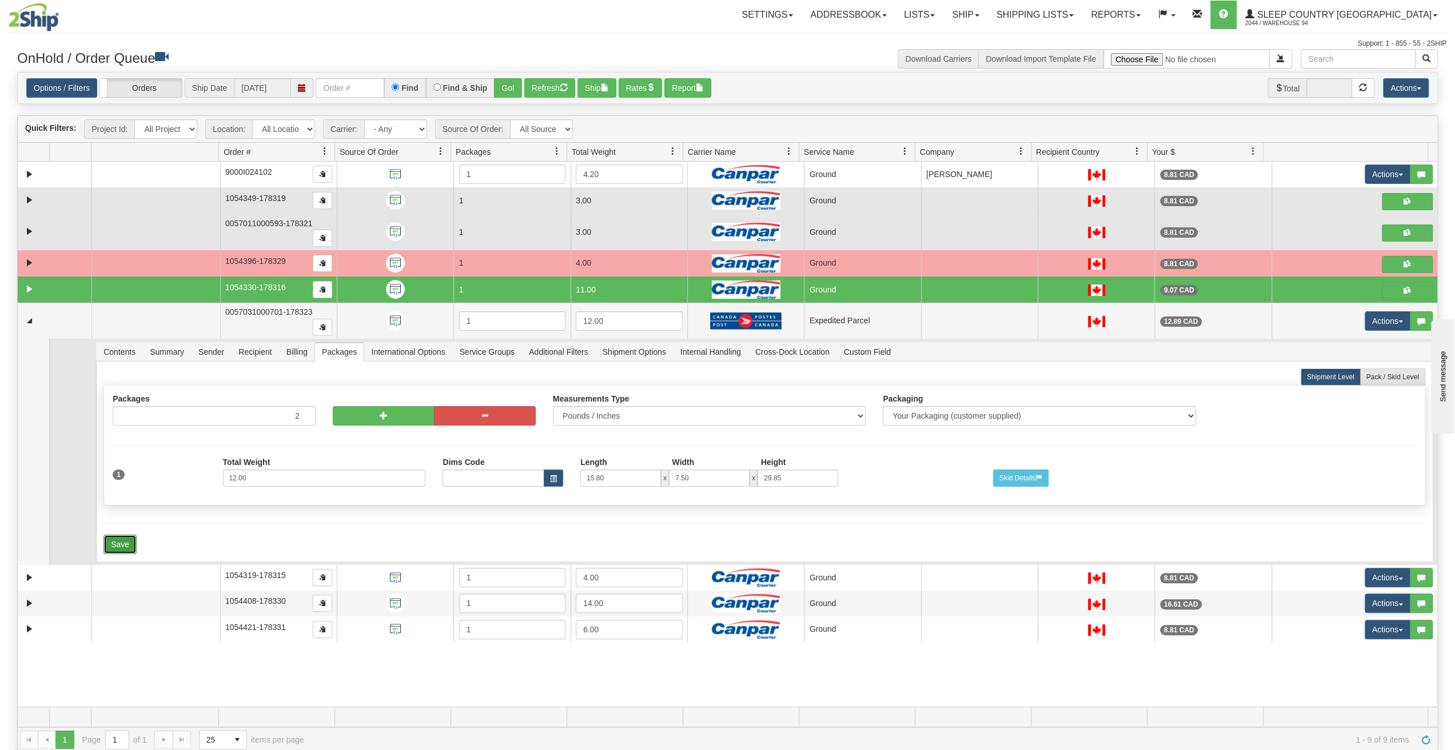
click at [123, 535] on button "Save" at bounding box center [119, 544] width 33 height 19
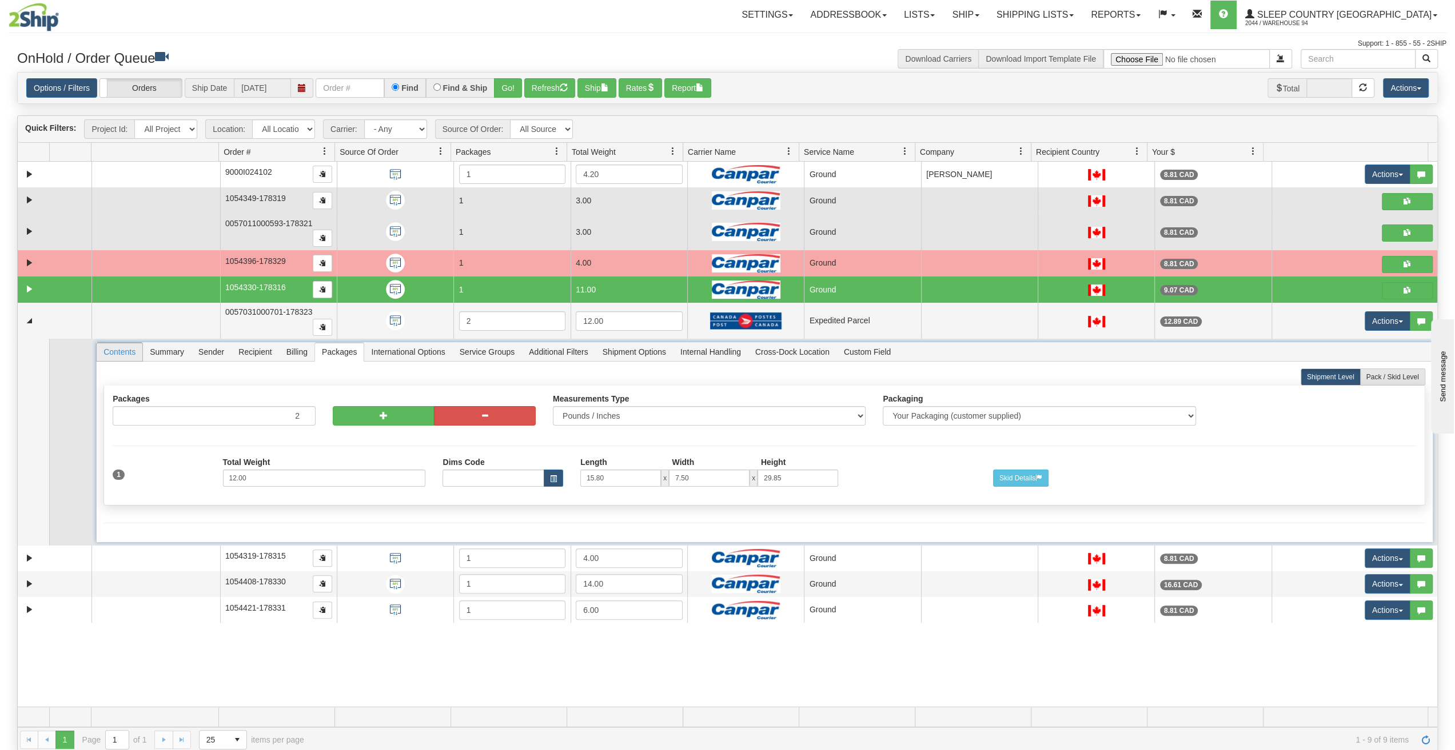
click at [135, 343] on span "Contents" at bounding box center [120, 352] width 46 height 18
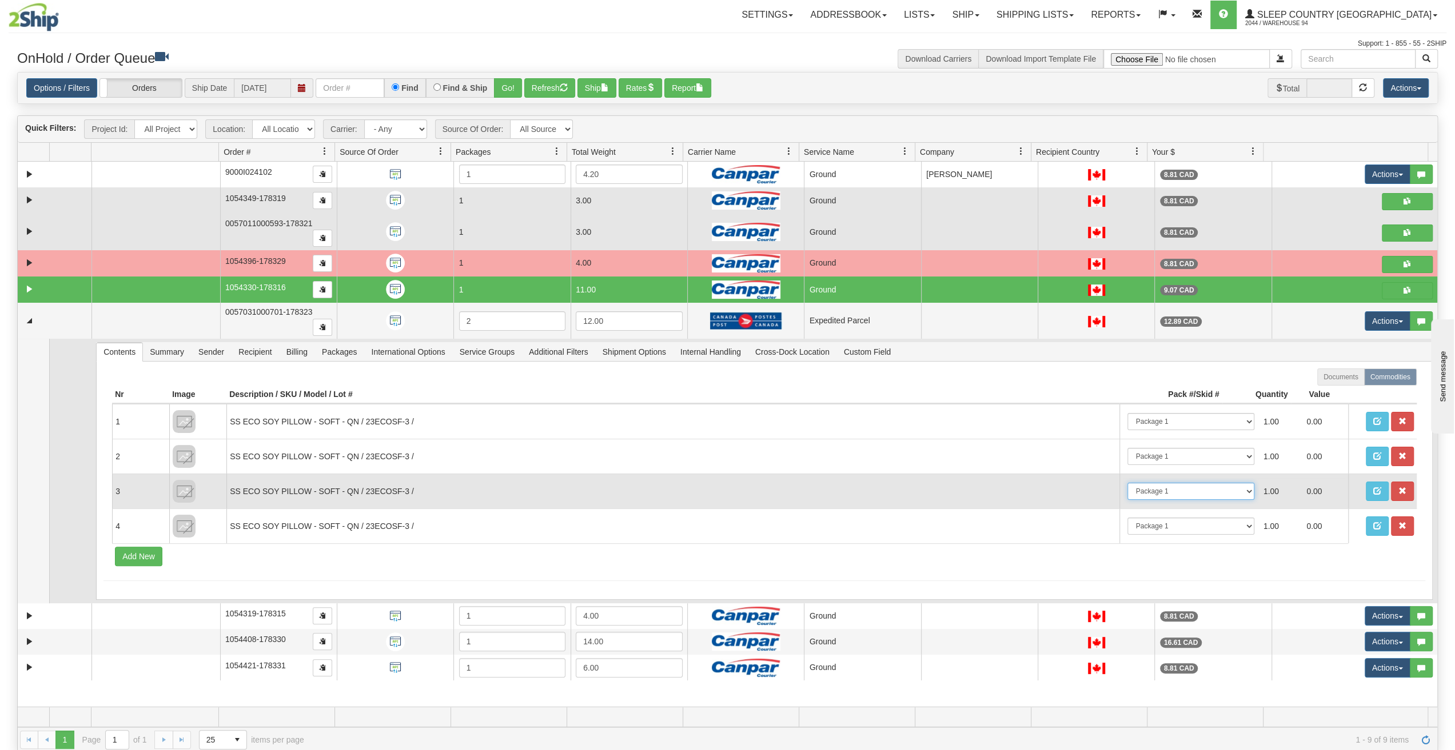
click at [1236, 483] on select "-- Not Assigned -- Package 1 Package 2" at bounding box center [1190, 491] width 127 height 17
select select "1"
click at [1127, 483] on select "-- Not Assigned -- Package 1 Package 2" at bounding box center [1190, 491] width 127 height 17
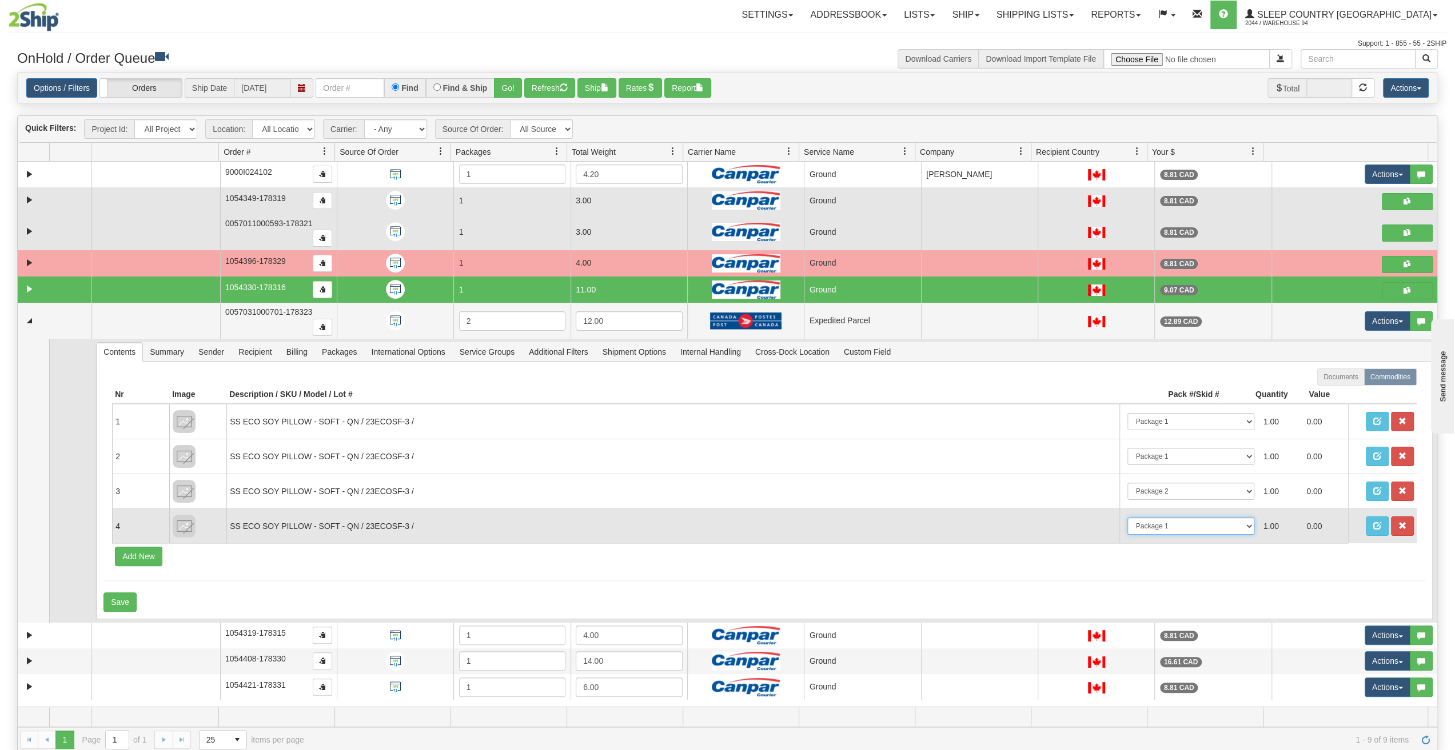
click at [1238, 518] on select "-- Not Assigned -- Package 1 Package 2" at bounding box center [1190, 526] width 127 height 17
select select "1"
click at [1127, 518] on select "-- Not Assigned -- Package 1 Package 2" at bounding box center [1190, 526] width 127 height 17
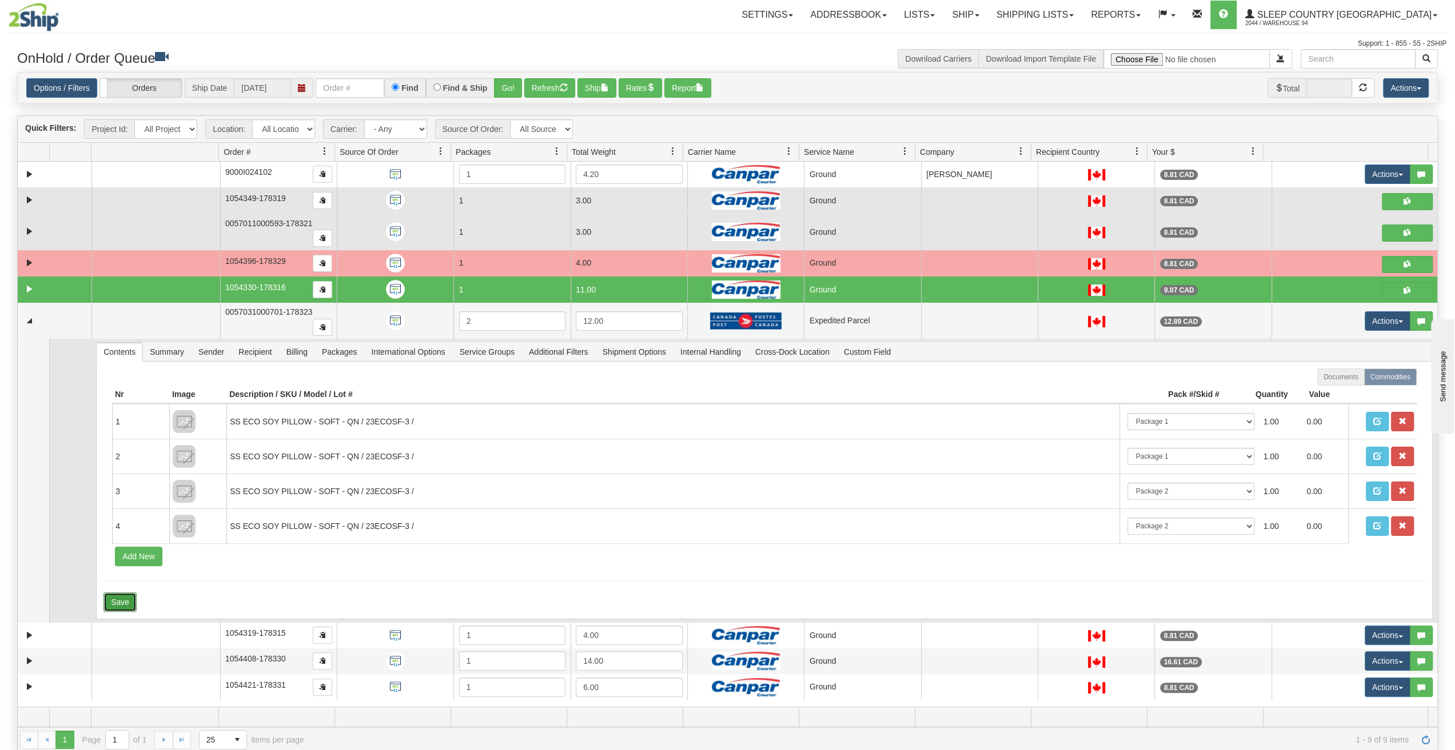
click at [112, 593] on button "Save" at bounding box center [119, 602] width 33 height 19
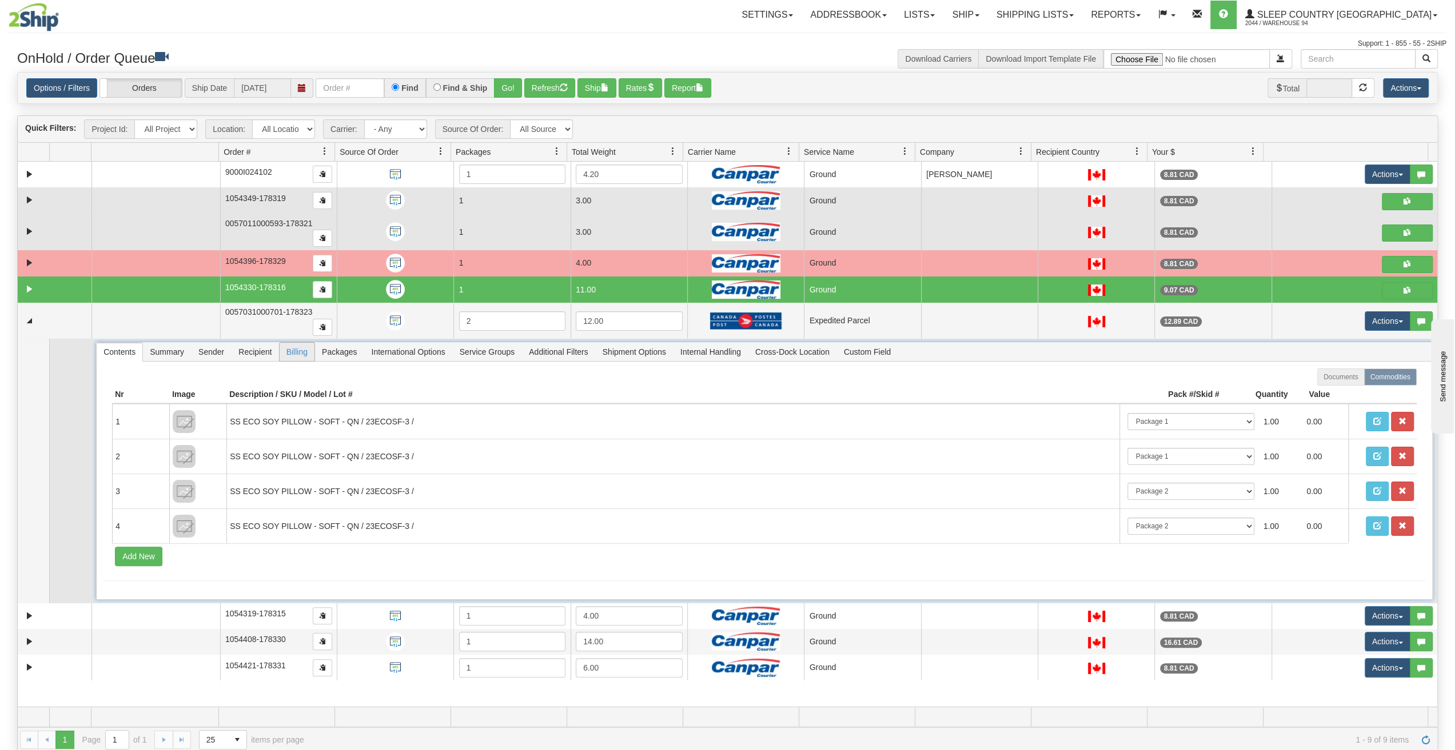
click at [302, 343] on span "Billing" at bounding box center [296, 352] width 35 height 18
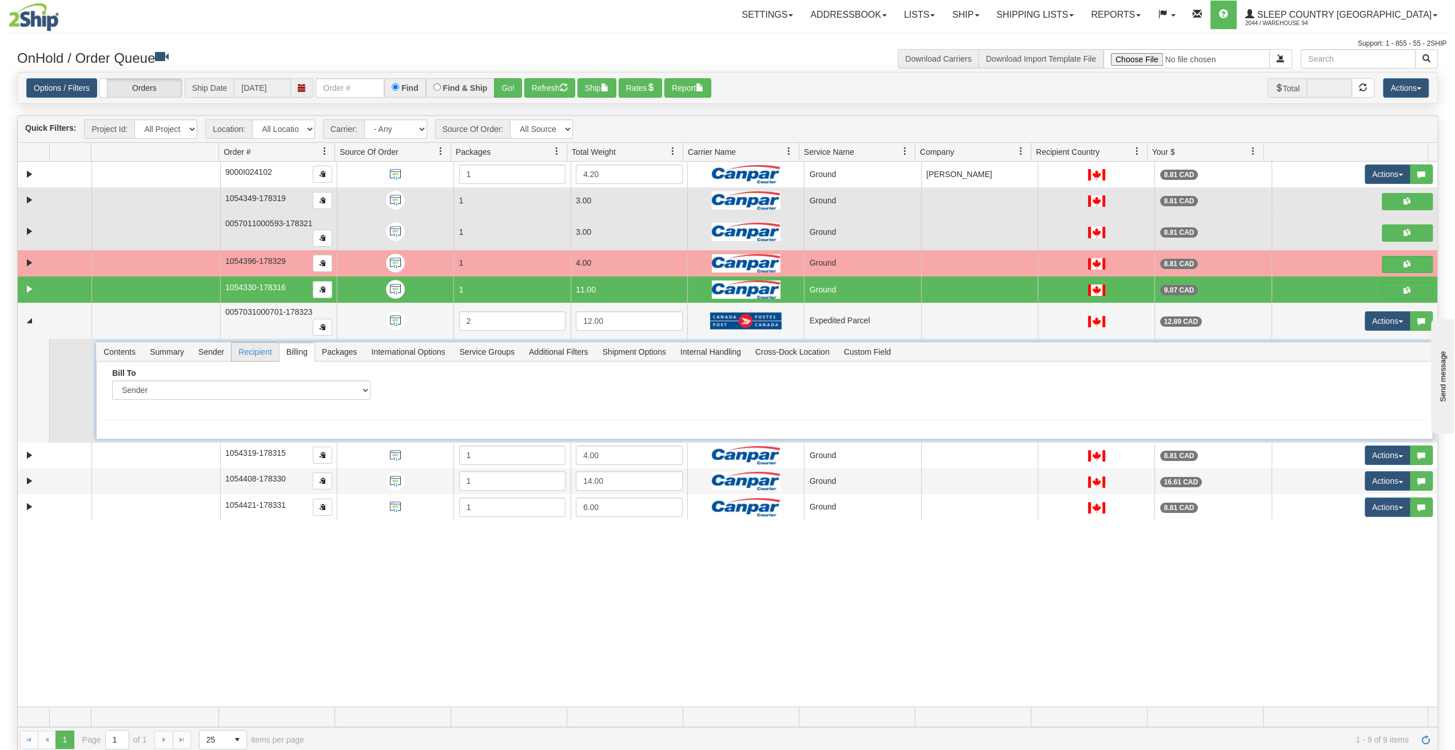
click at [267, 345] on span "Recipient" at bounding box center [254, 352] width 47 height 18
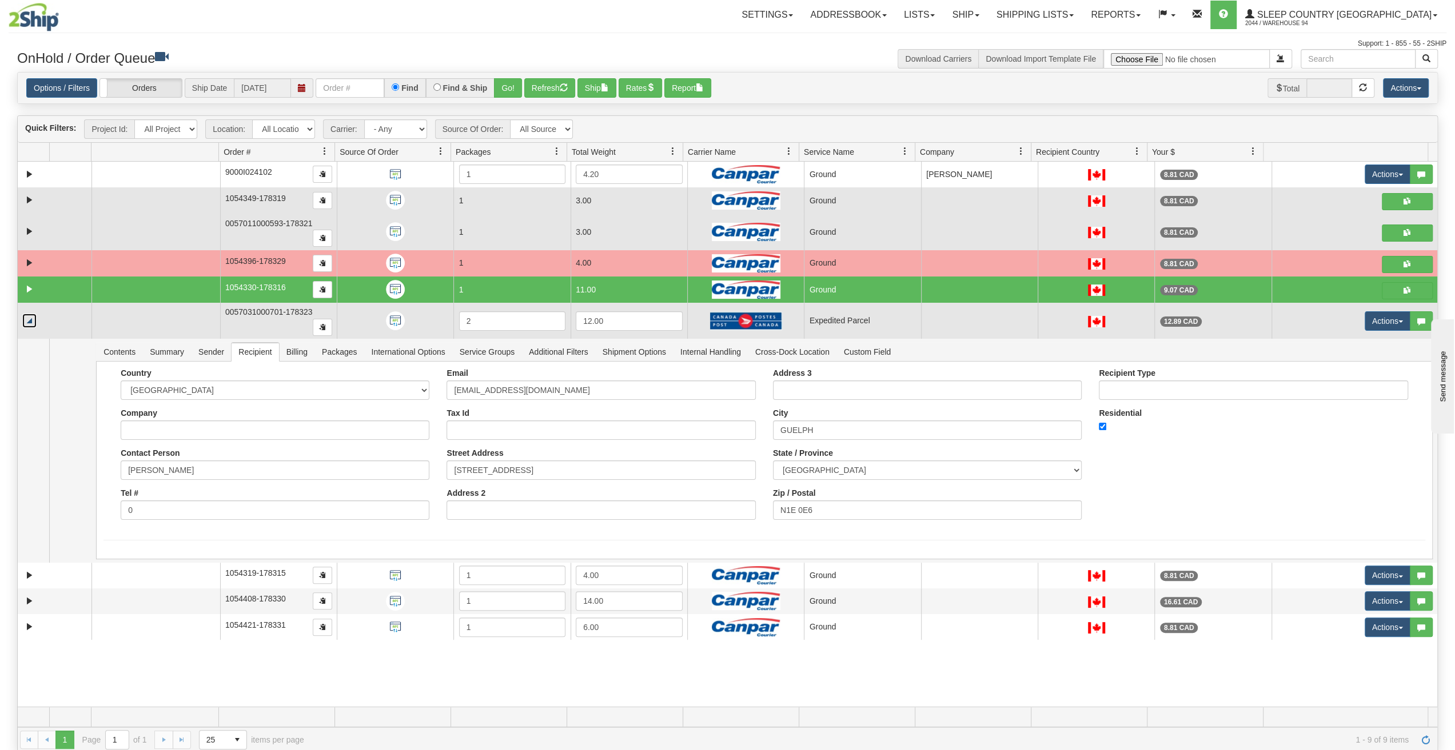
click at [30, 314] on link "Collapse" at bounding box center [29, 321] width 14 height 14
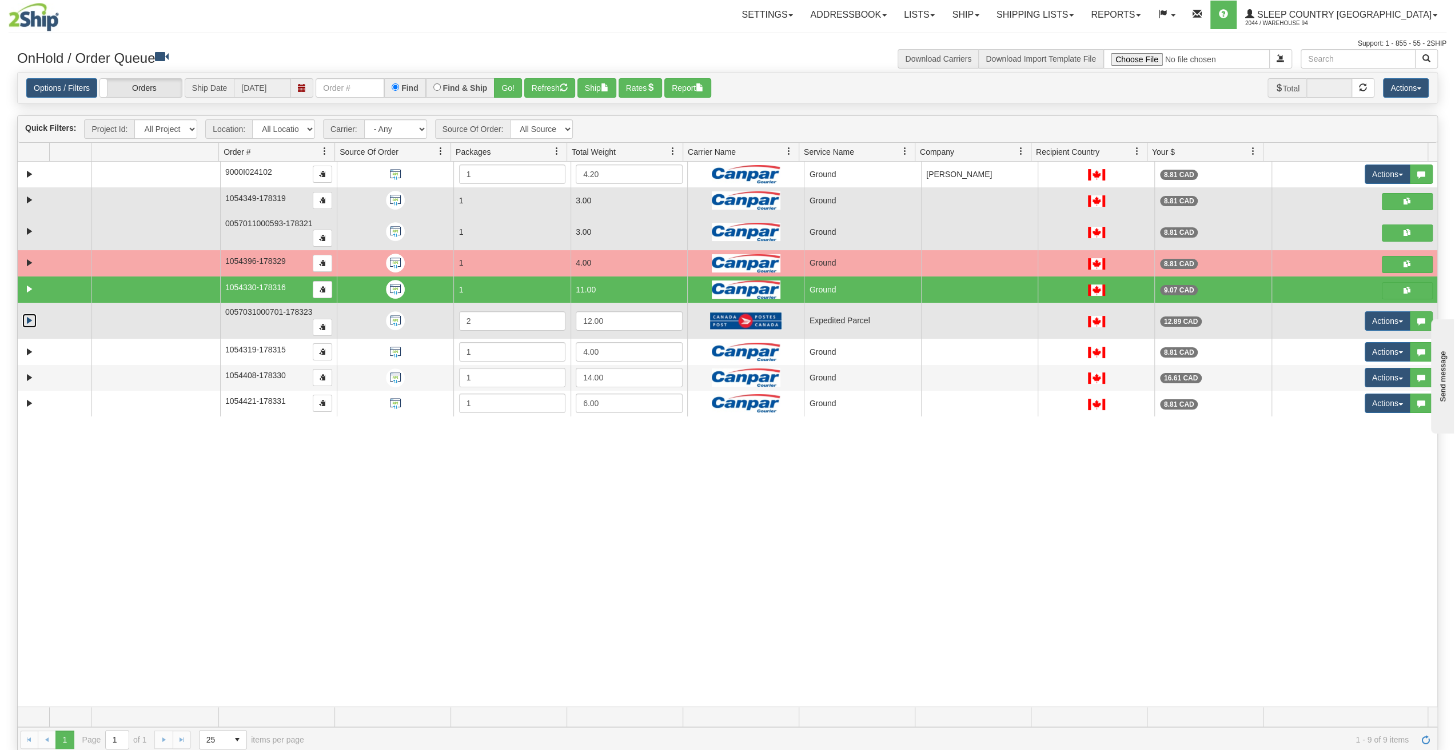
click at [1385, 303] on td "Actions Open Refresh Rates Rate All Services Ship Delete Edit Items Aggregation…" at bounding box center [1354, 321] width 166 height 37
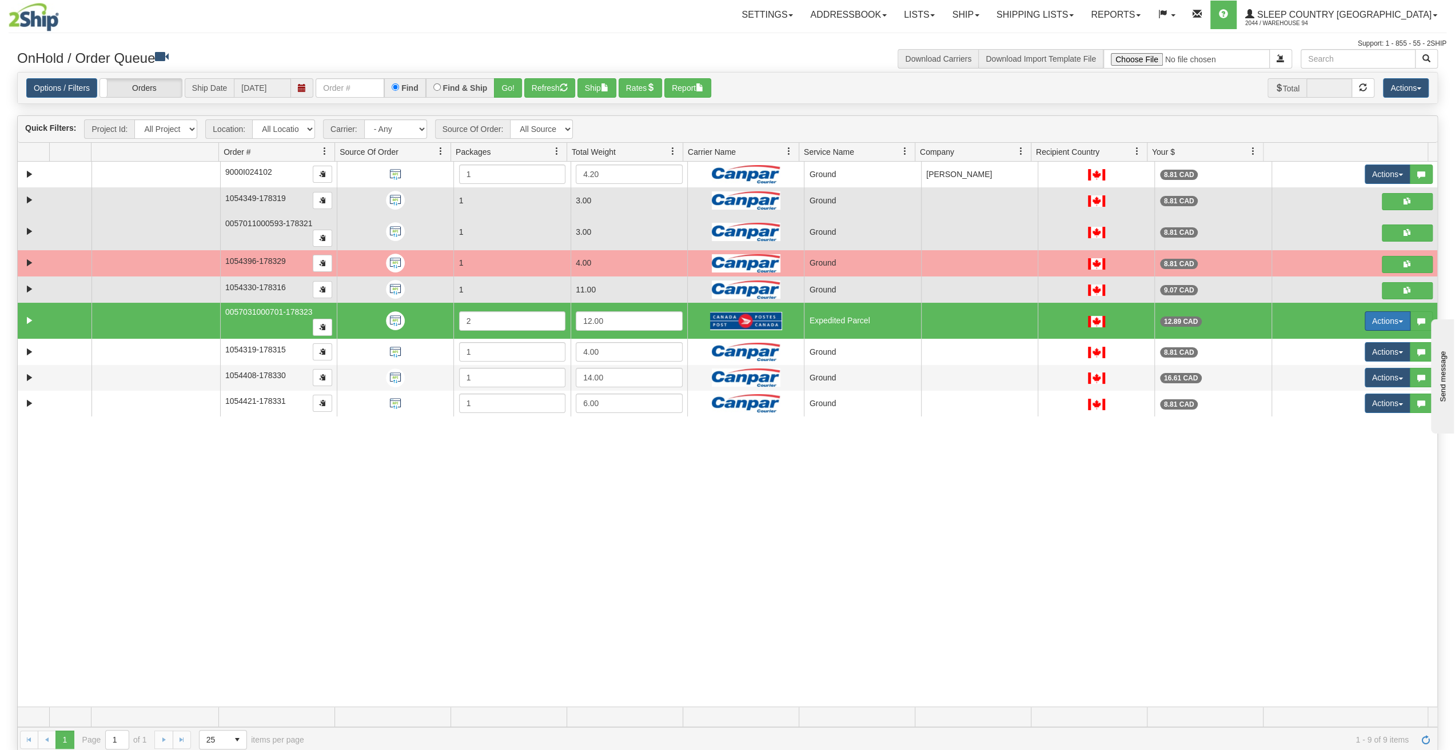
click at [1384, 311] on button "Actions" at bounding box center [1387, 320] width 46 height 19
click at [1347, 335] on link "Open" at bounding box center [1360, 342] width 99 height 15
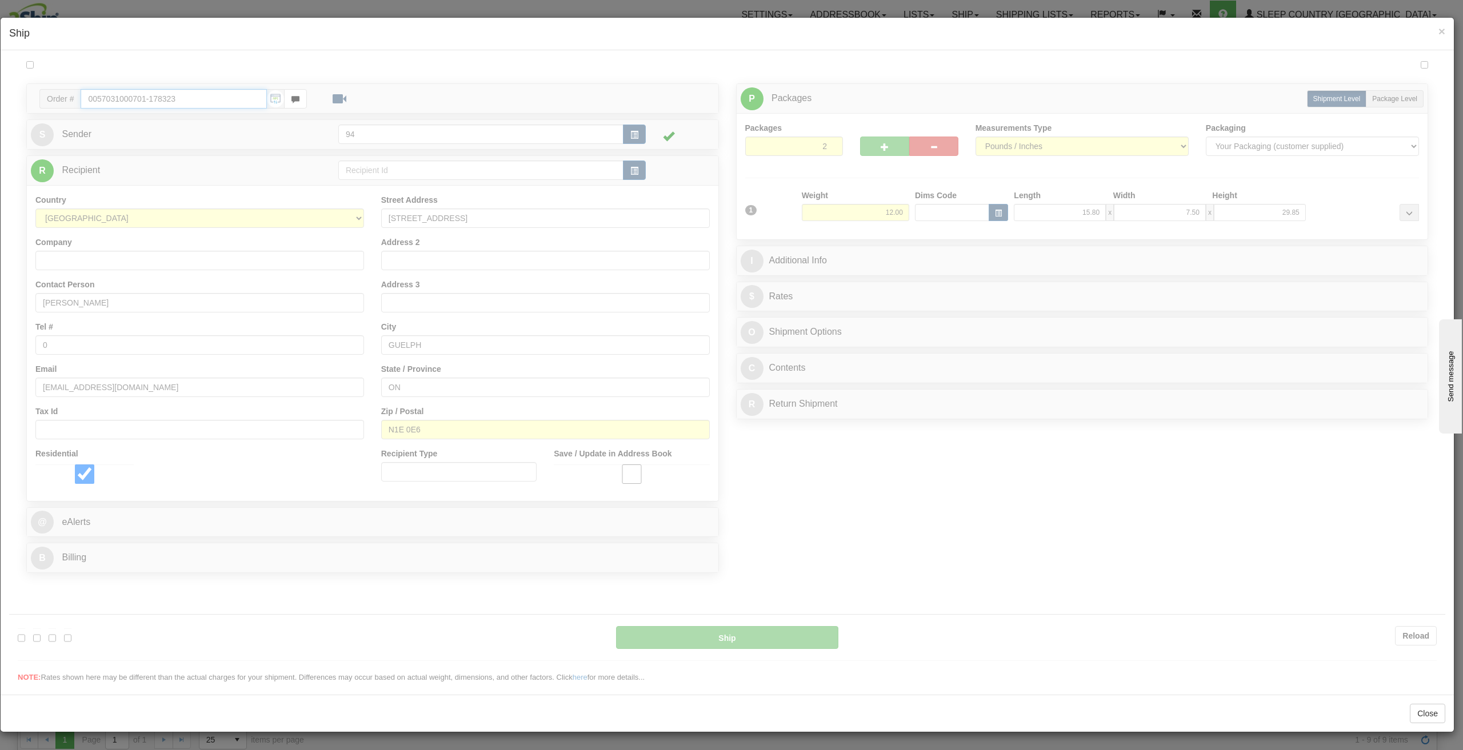
type input "DOM.EP"
type input "14:48"
type input "16:00"
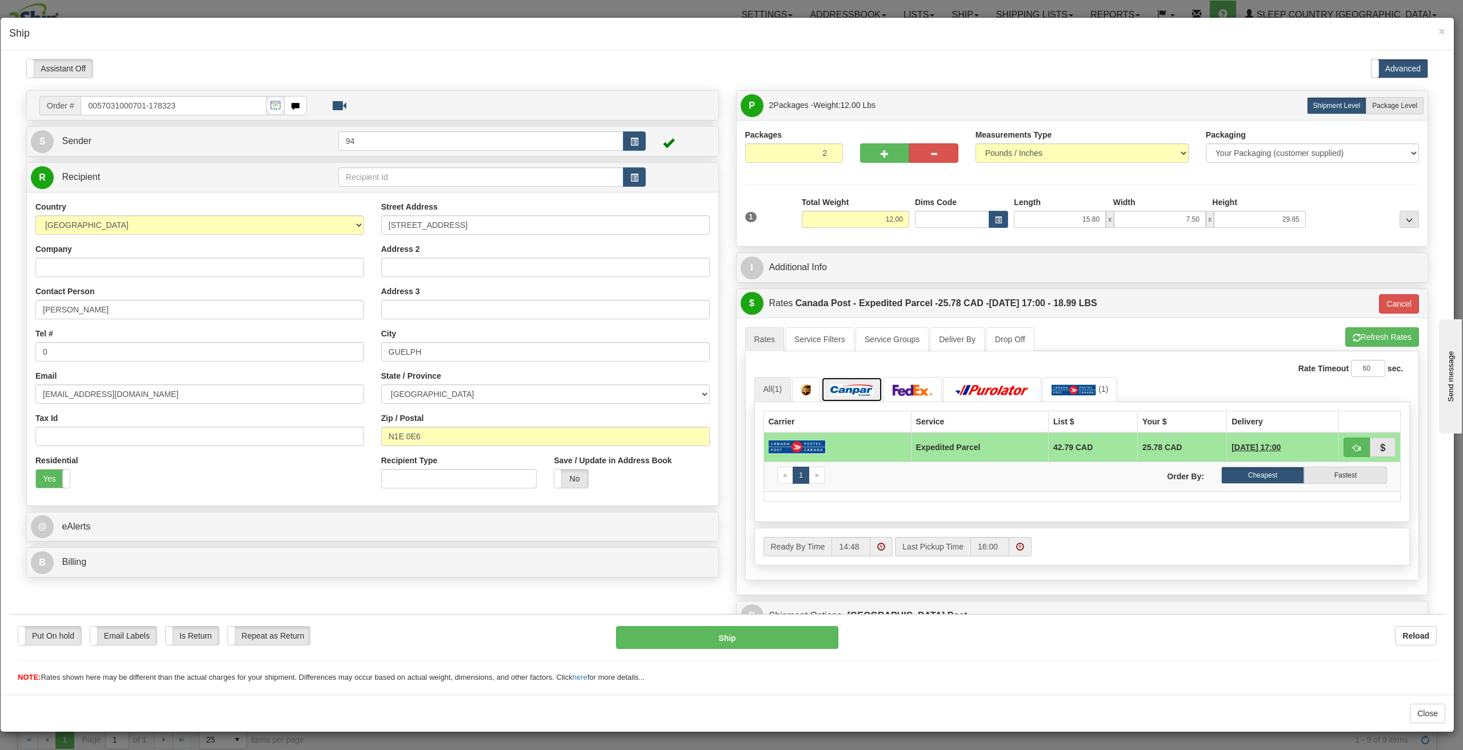
click at [860, 389] on img at bounding box center [851, 389] width 43 height 11
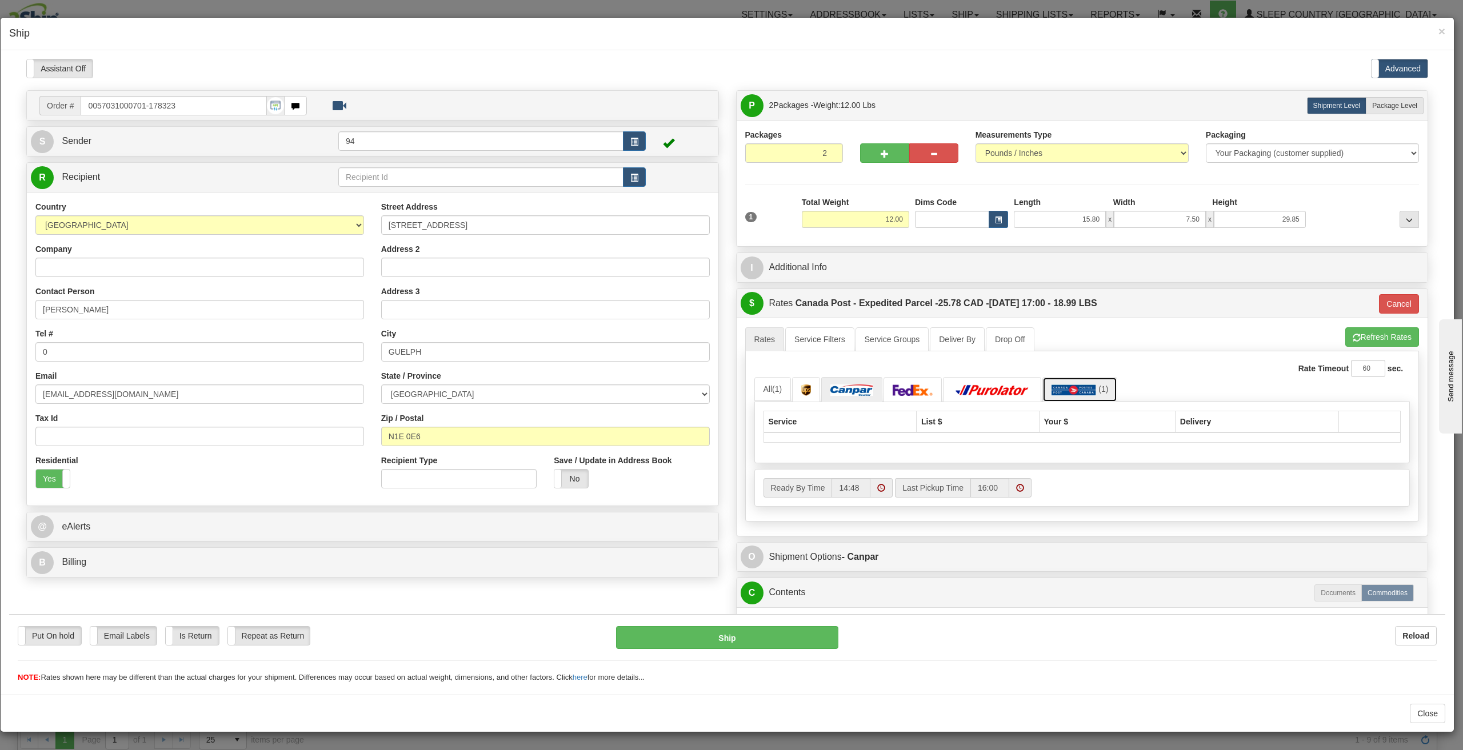
click at [1072, 384] on img at bounding box center [1074, 389] width 45 height 11
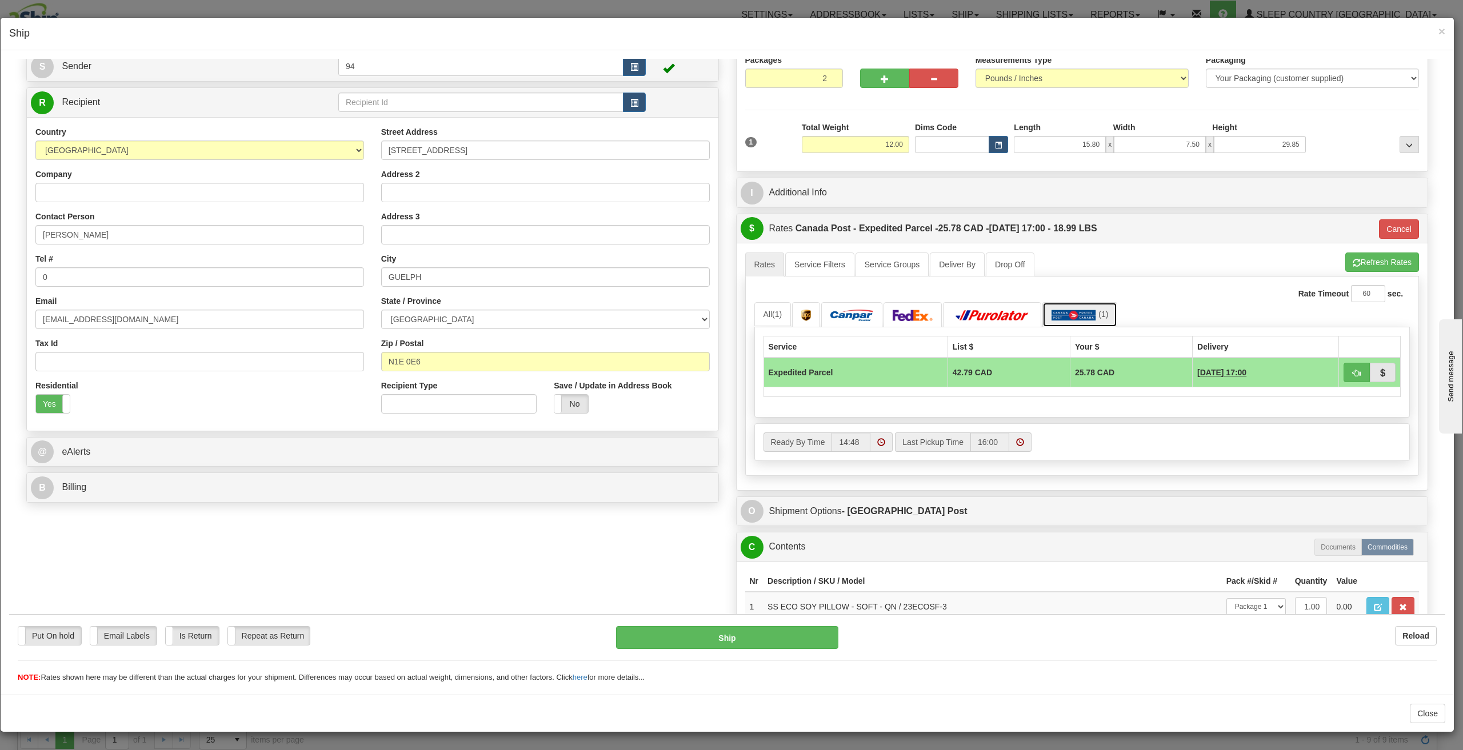
scroll to position [57, 0]
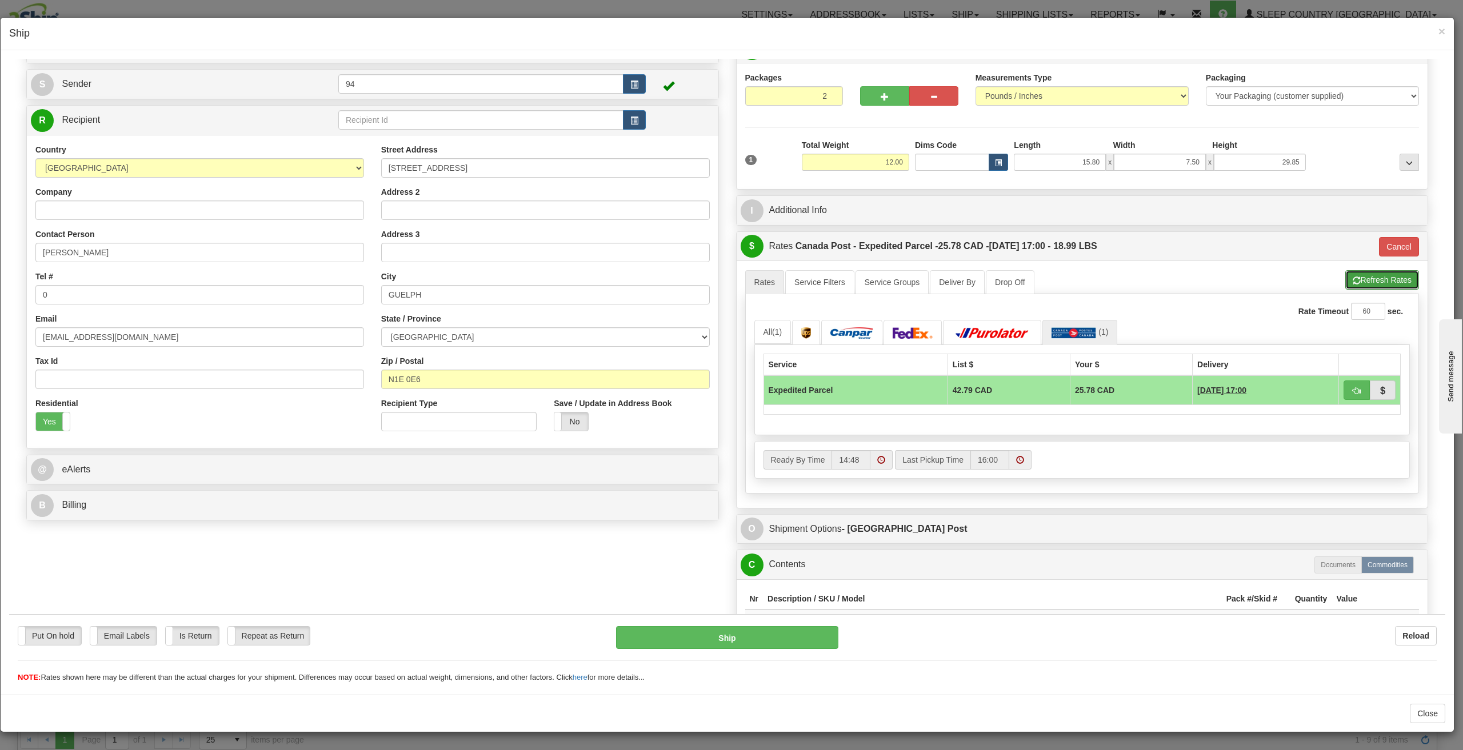
click at [1363, 280] on button "Refresh Rates" at bounding box center [1382, 279] width 74 height 19
type input "DOM.EP"
click at [856, 331] on img at bounding box center [851, 332] width 43 height 11
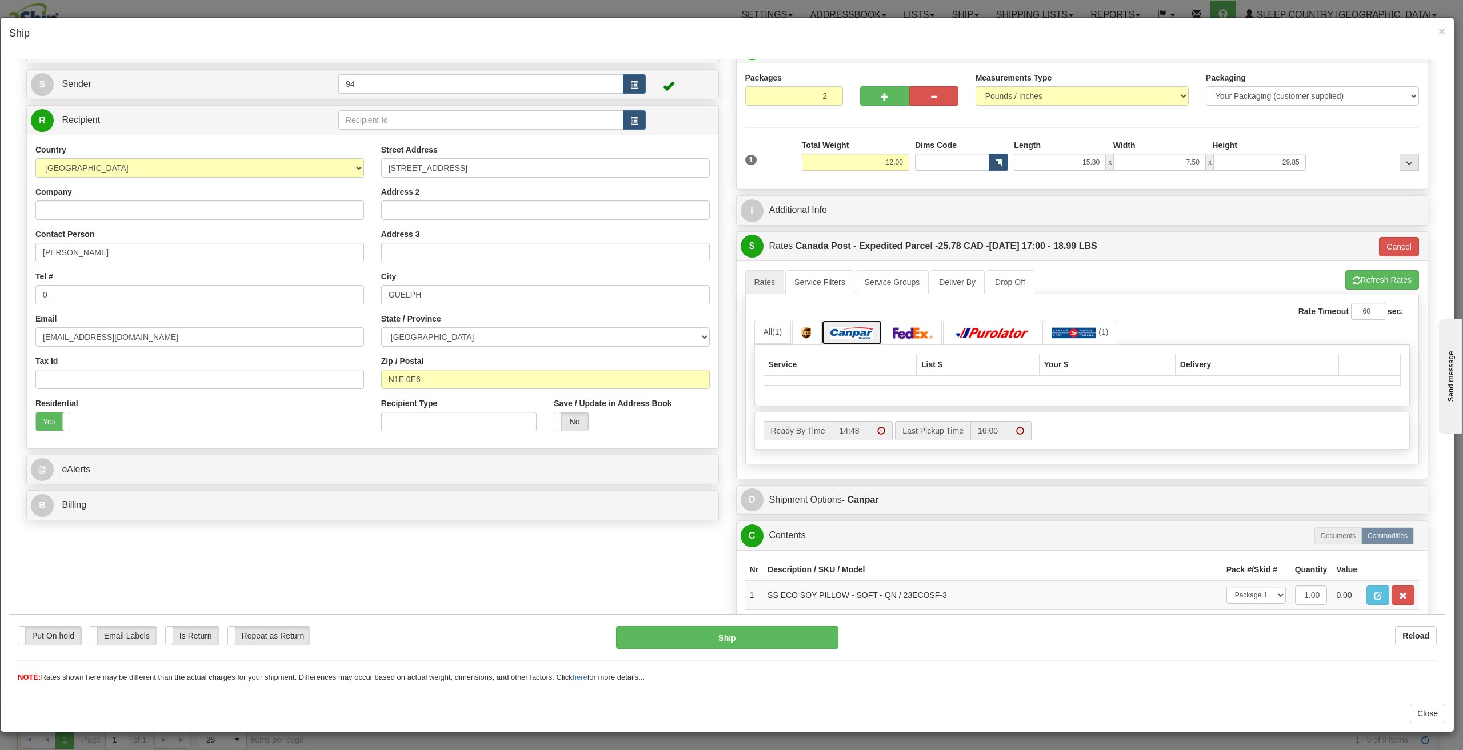
click at [856, 331] on img at bounding box center [851, 332] width 43 height 11
click at [1073, 334] on img at bounding box center [1074, 332] width 45 height 11
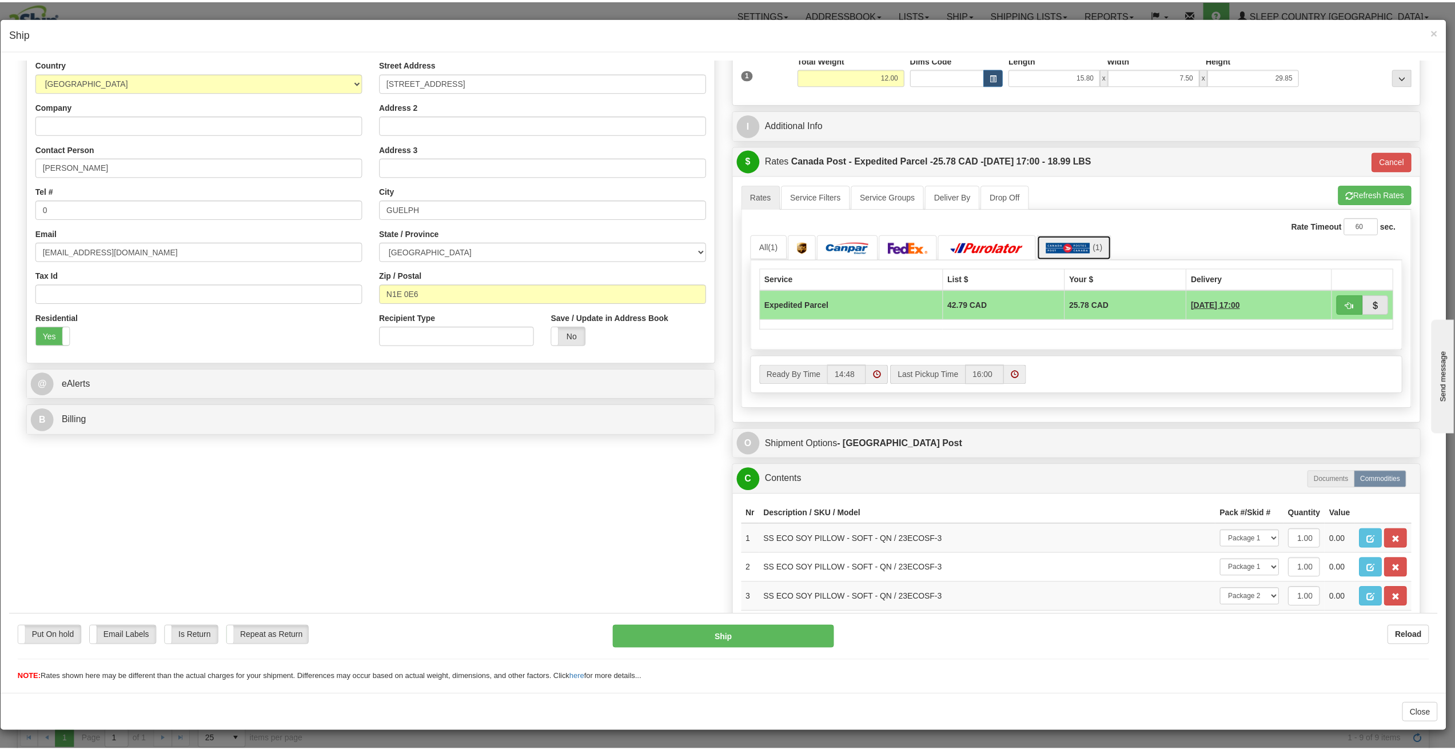
scroll to position [243, 0]
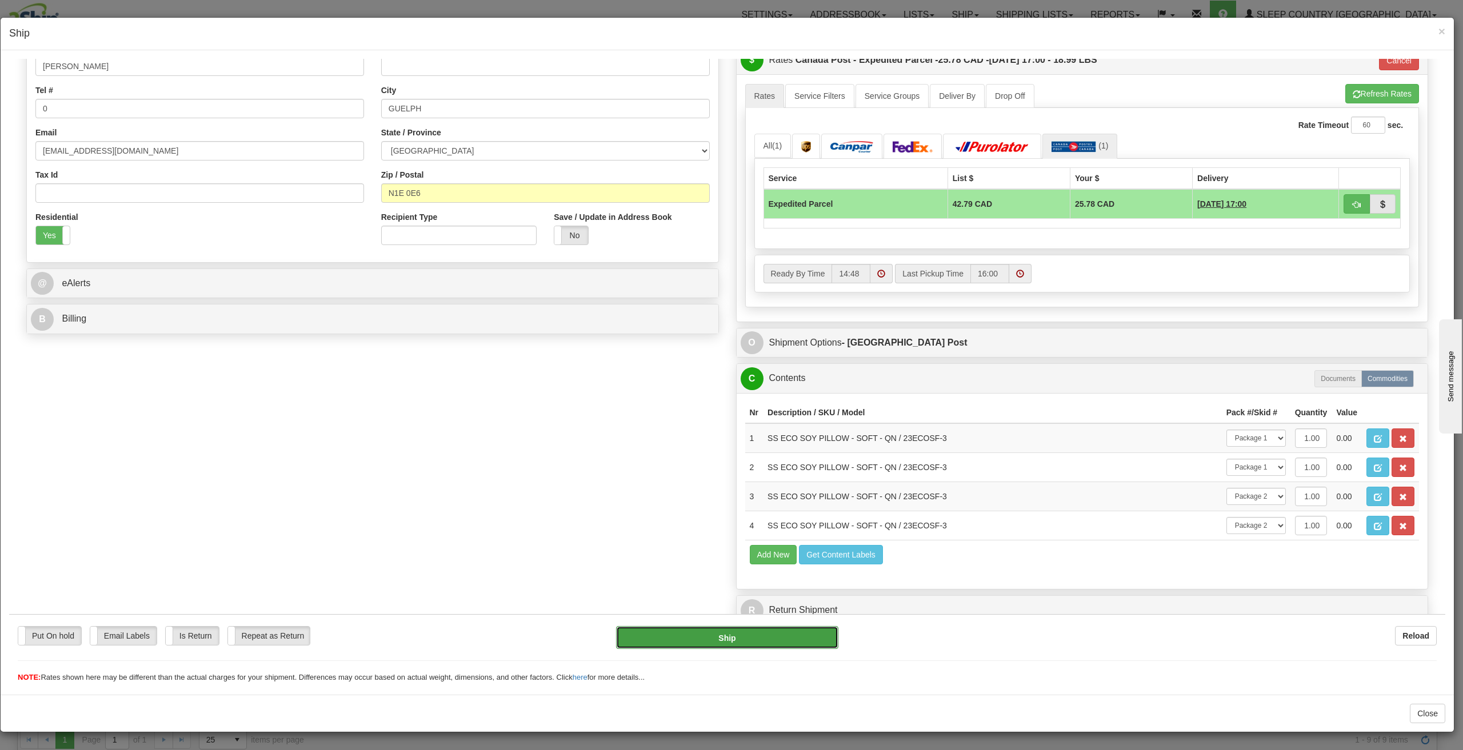
click at [711, 642] on button "Ship" at bounding box center [727, 637] width 222 height 23
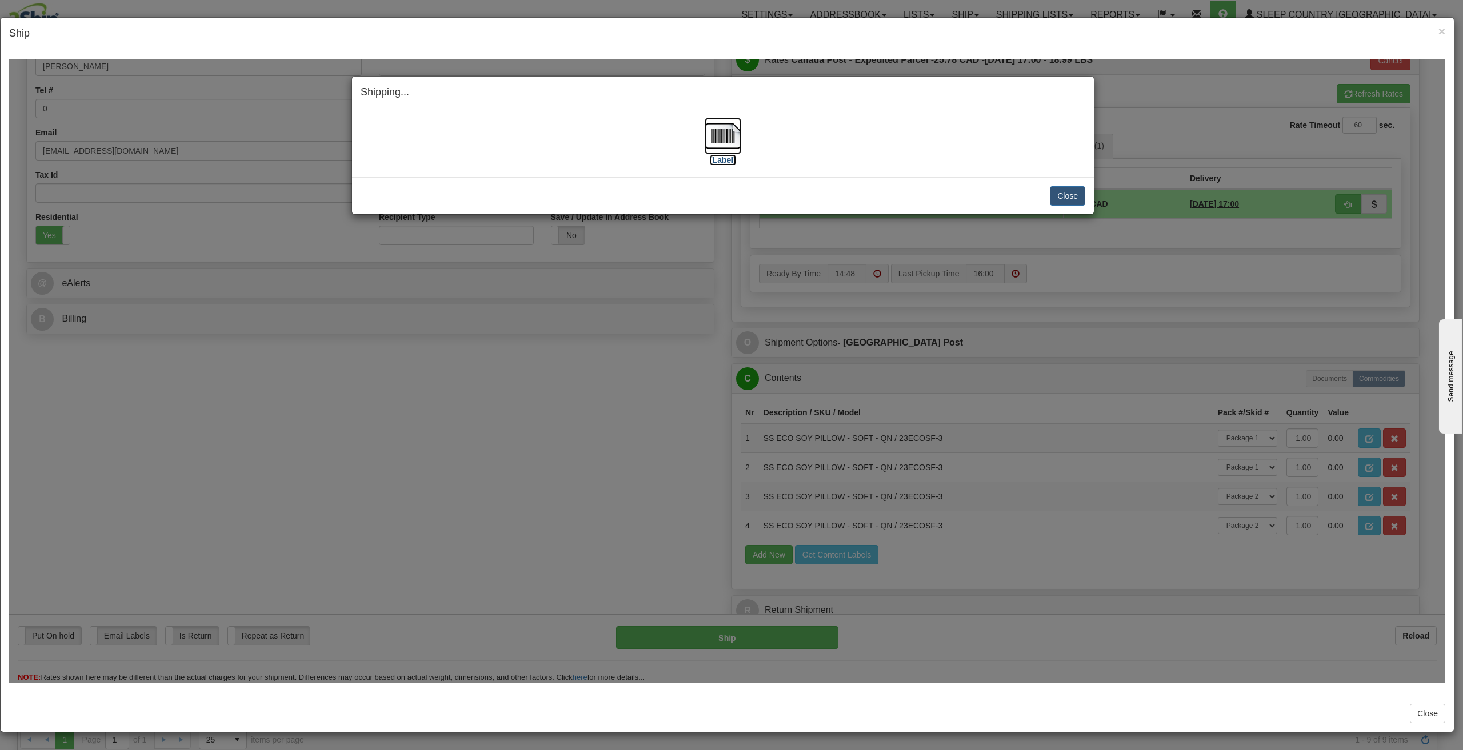
click at [722, 136] on img at bounding box center [723, 135] width 37 height 37
click at [1060, 195] on button "Close" at bounding box center [1067, 195] width 35 height 19
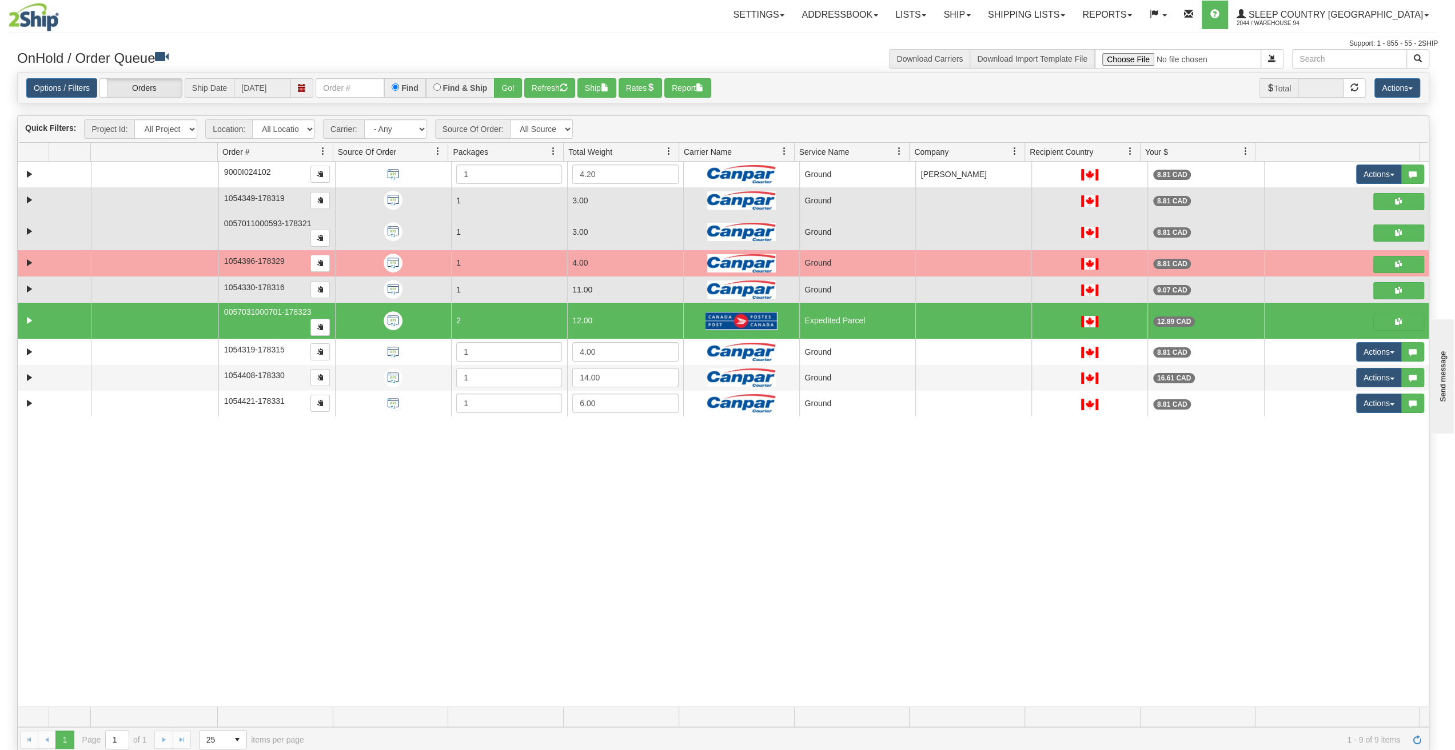
scroll to position [0, 0]
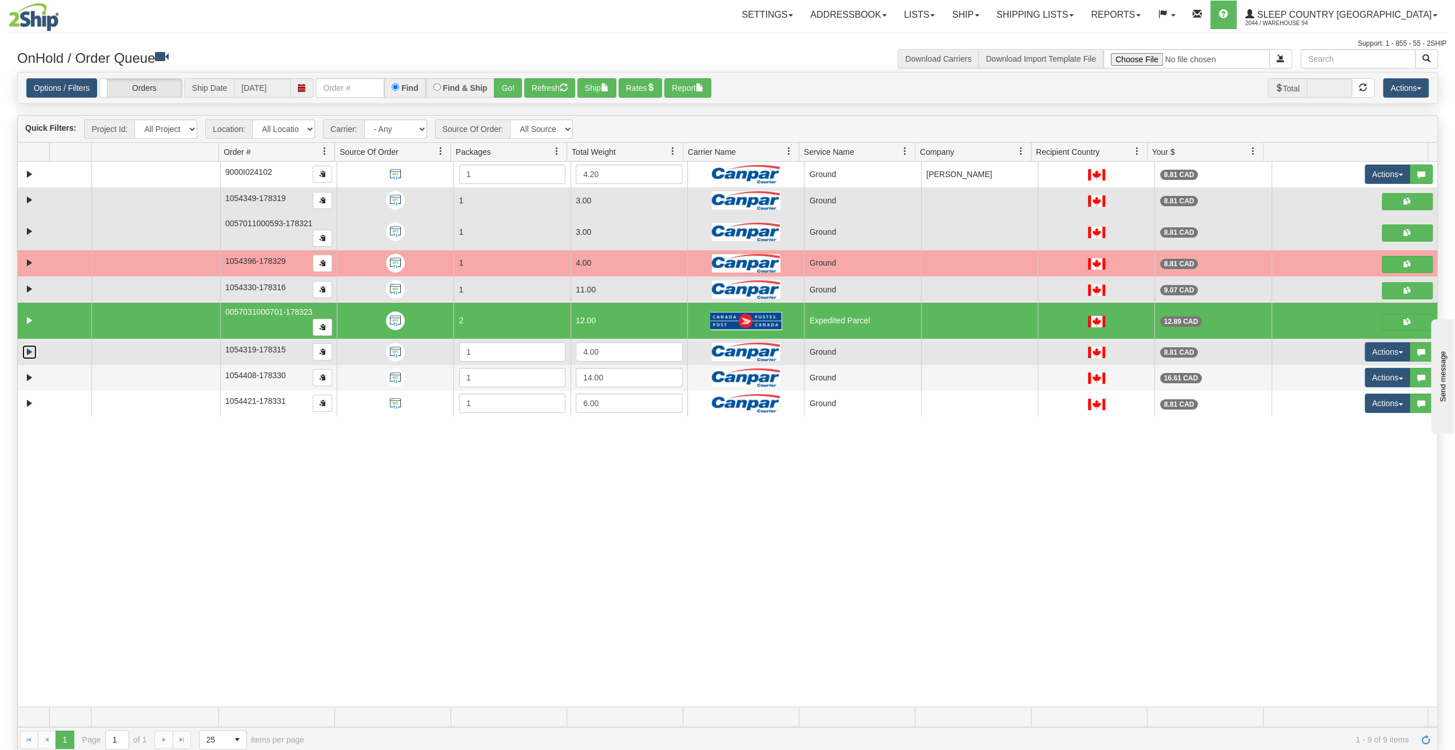
click at [25, 345] on link "Expand" at bounding box center [29, 352] width 14 height 14
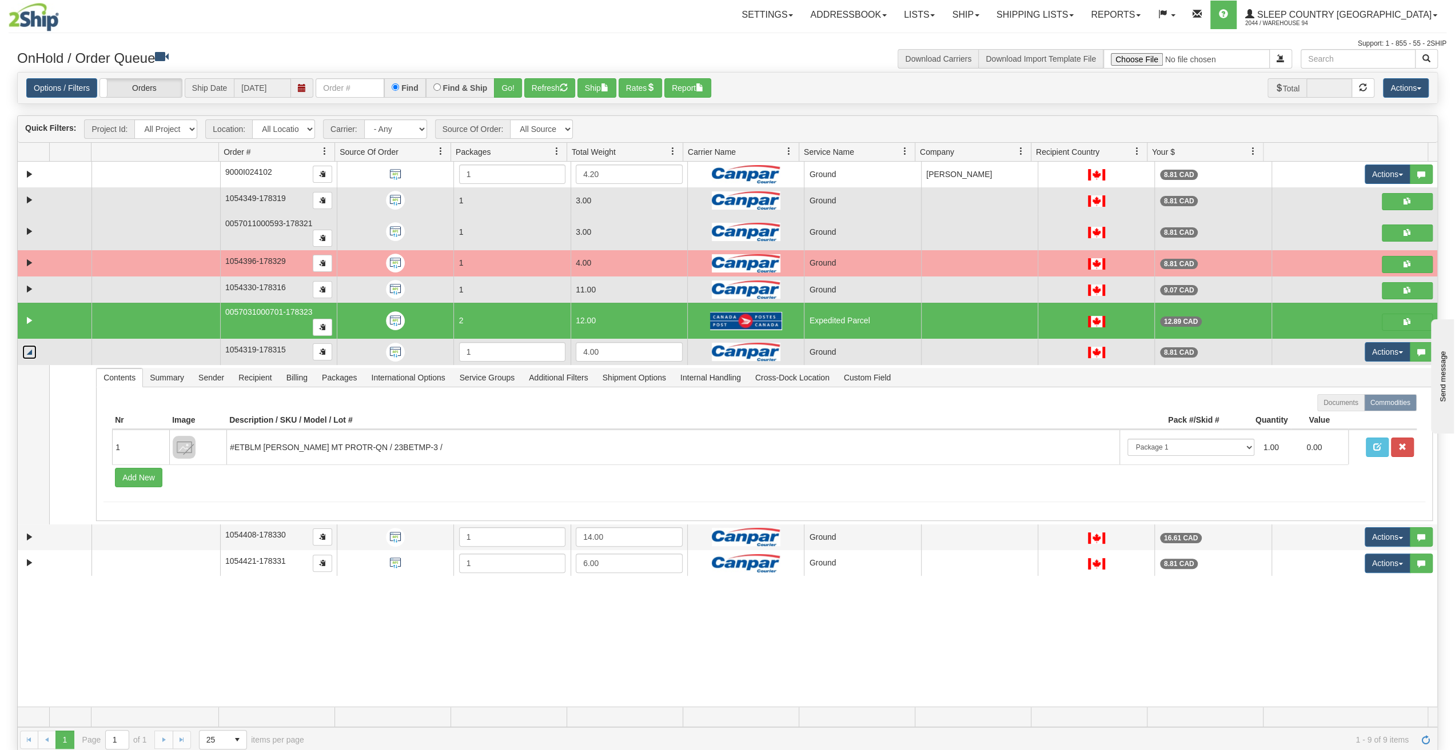
click at [27, 345] on link "Collapse" at bounding box center [29, 352] width 14 height 14
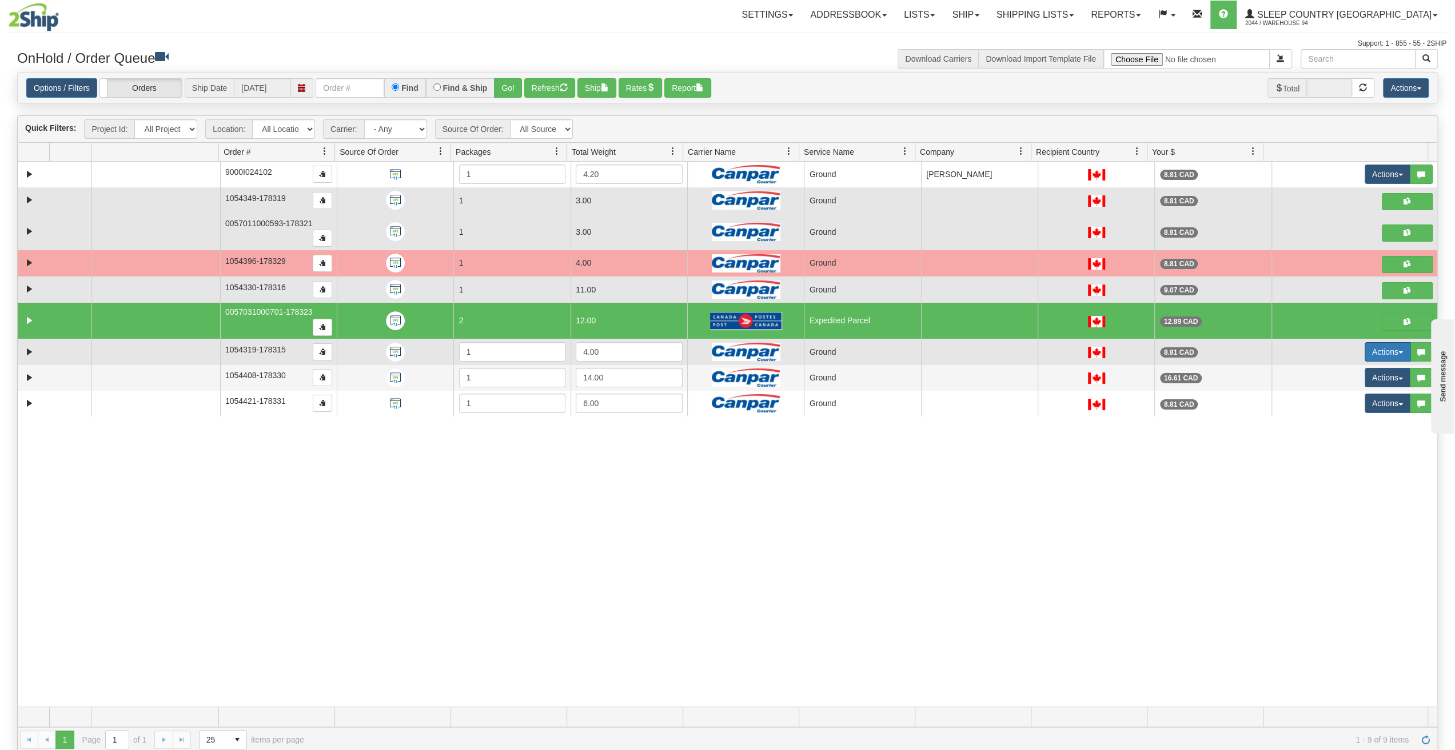
click at [1376, 342] on button "Actions" at bounding box center [1387, 351] width 46 height 19
click at [1329, 414] on span "Ship" at bounding box center [1334, 418] width 24 height 9
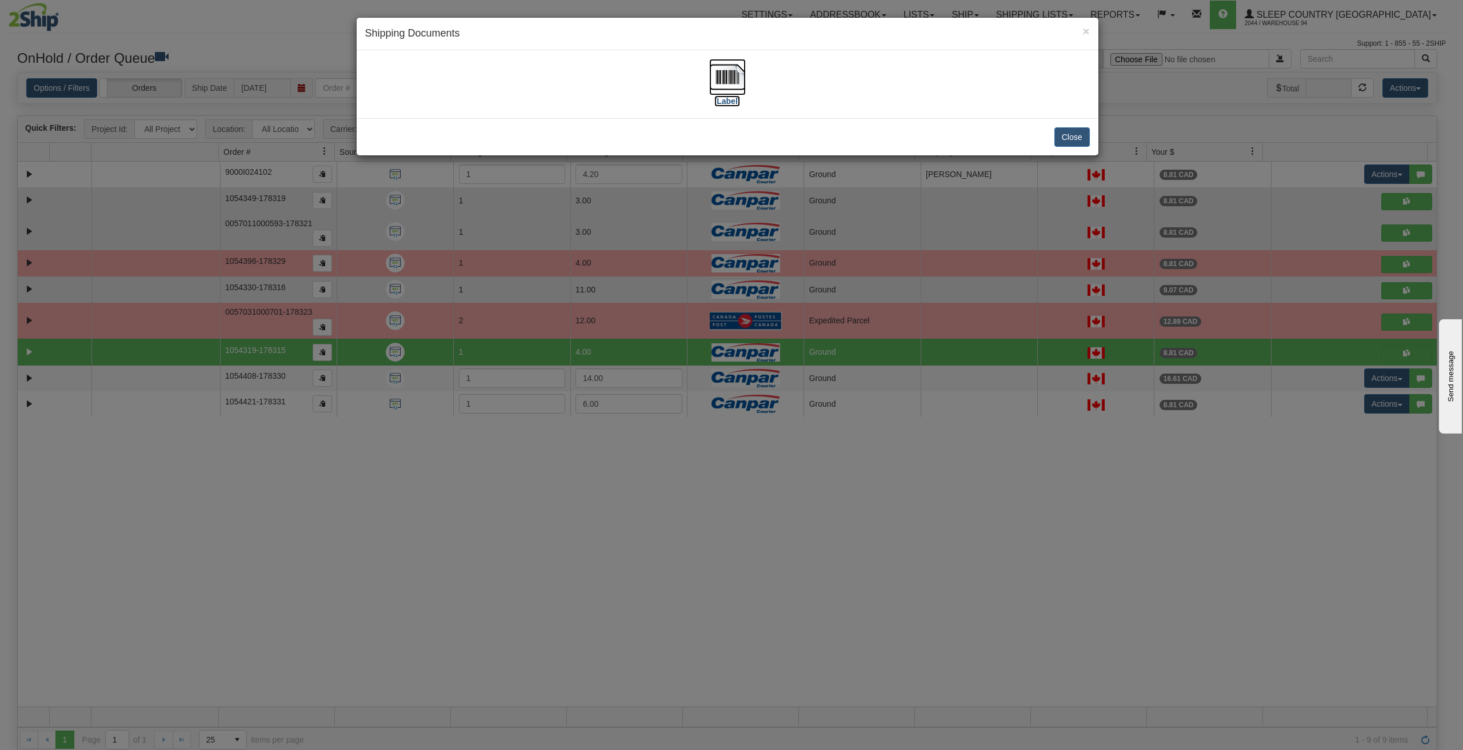
click at [728, 71] on img at bounding box center [727, 77] width 37 height 37
click at [1083, 138] on button "Close" at bounding box center [1071, 136] width 35 height 19
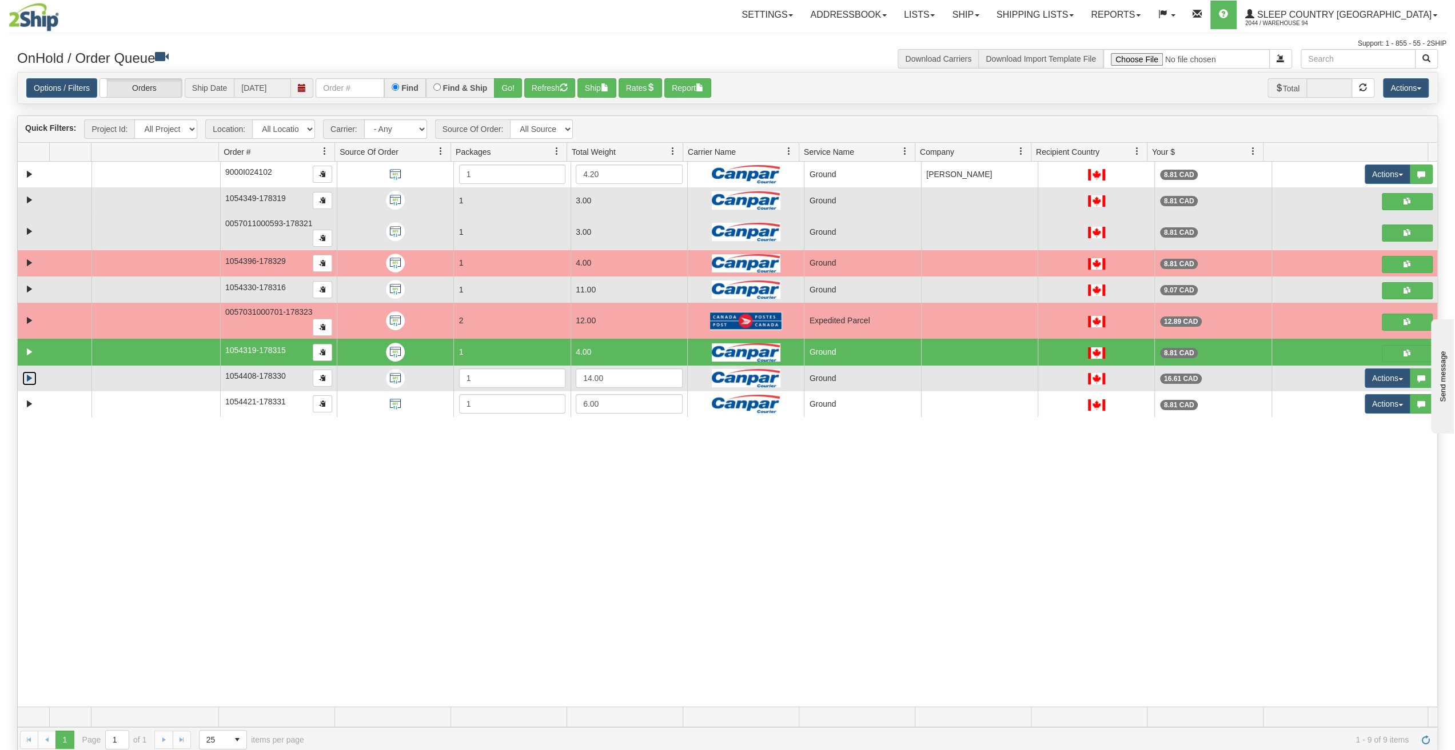
click at [27, 371] on link "Expand" at bounding box center [29, 378] width 14 height 14
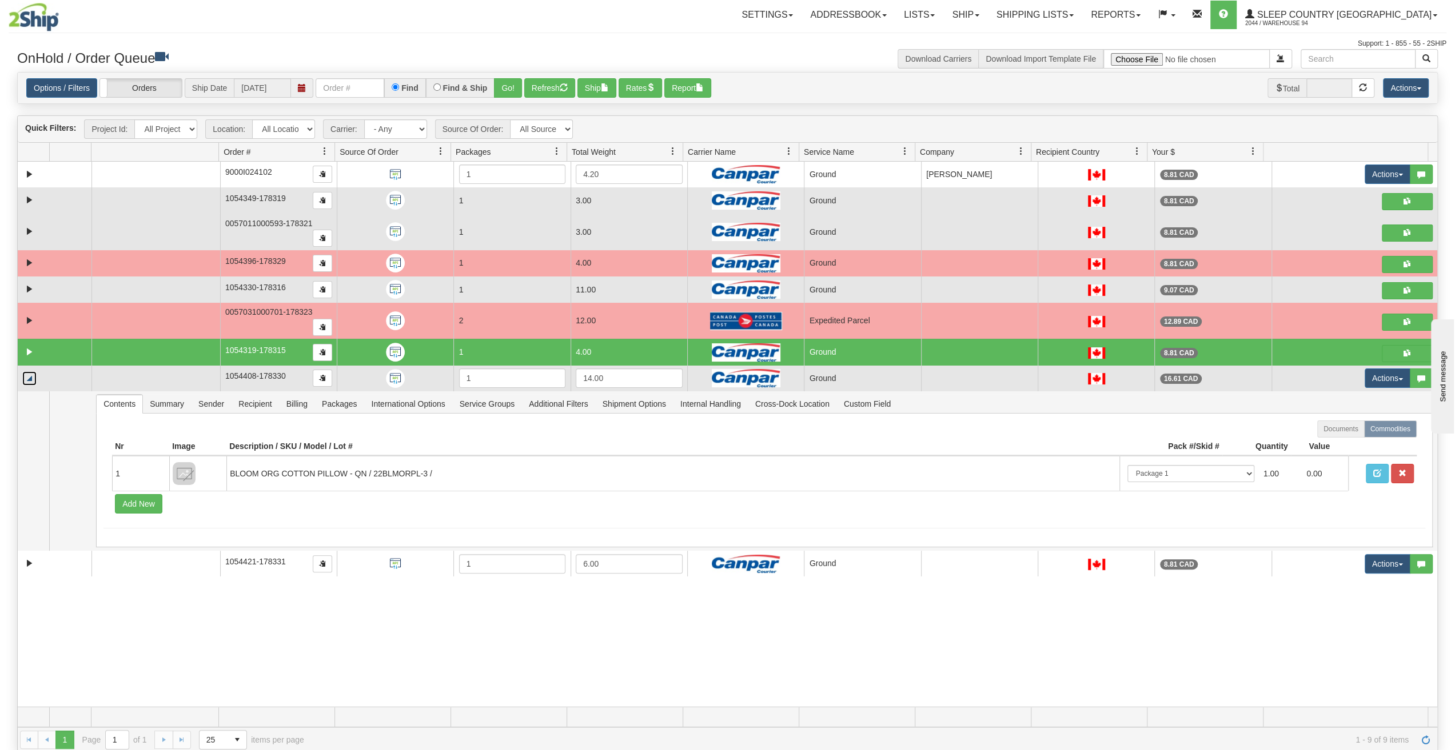
click at [27, 371] on link "Collapse" at bounding box center [29, 378] width 14 height 14
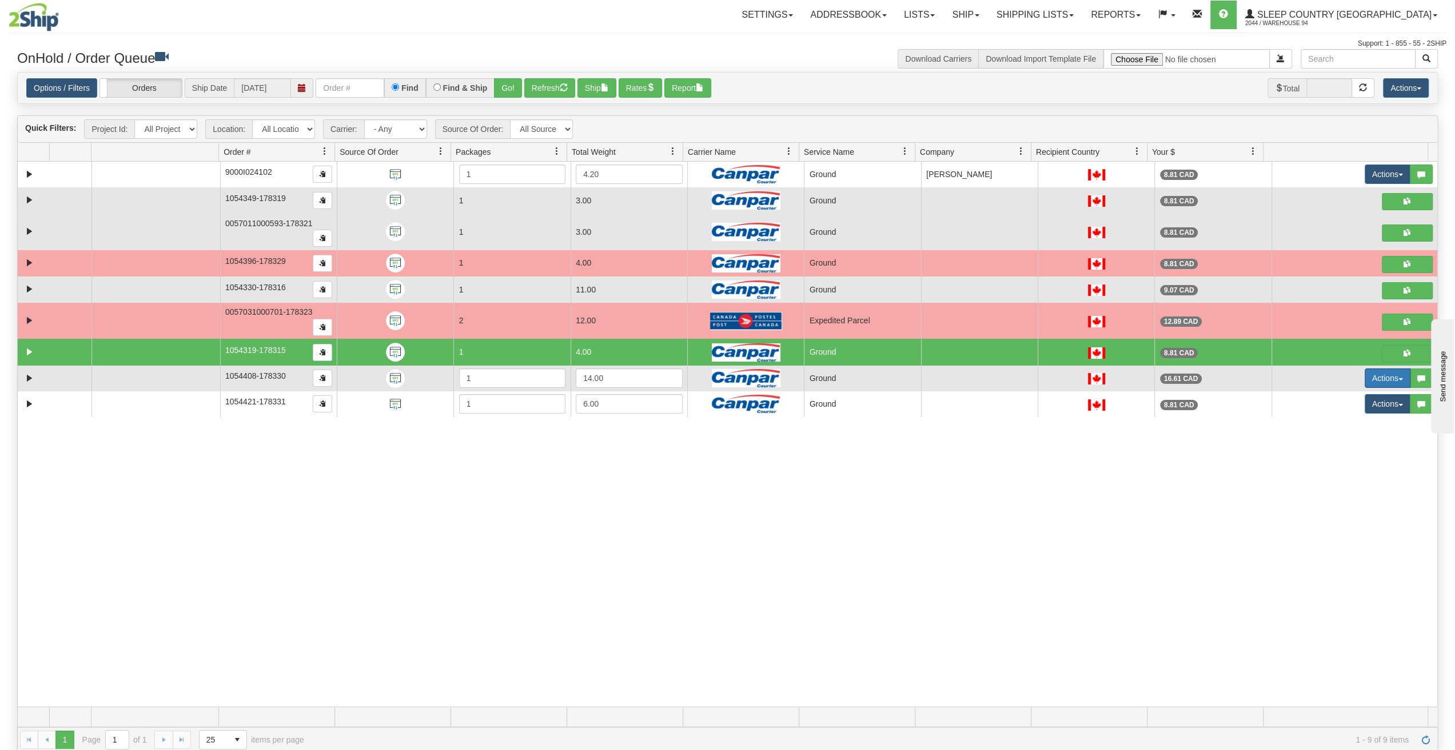
click at [1364, 370] on button "Actions" at bounding box center [1387, 378] width 46 height 19
click at [1336, 440] on span "Ship" at bounding box center [1334, 444] width 24 height 9
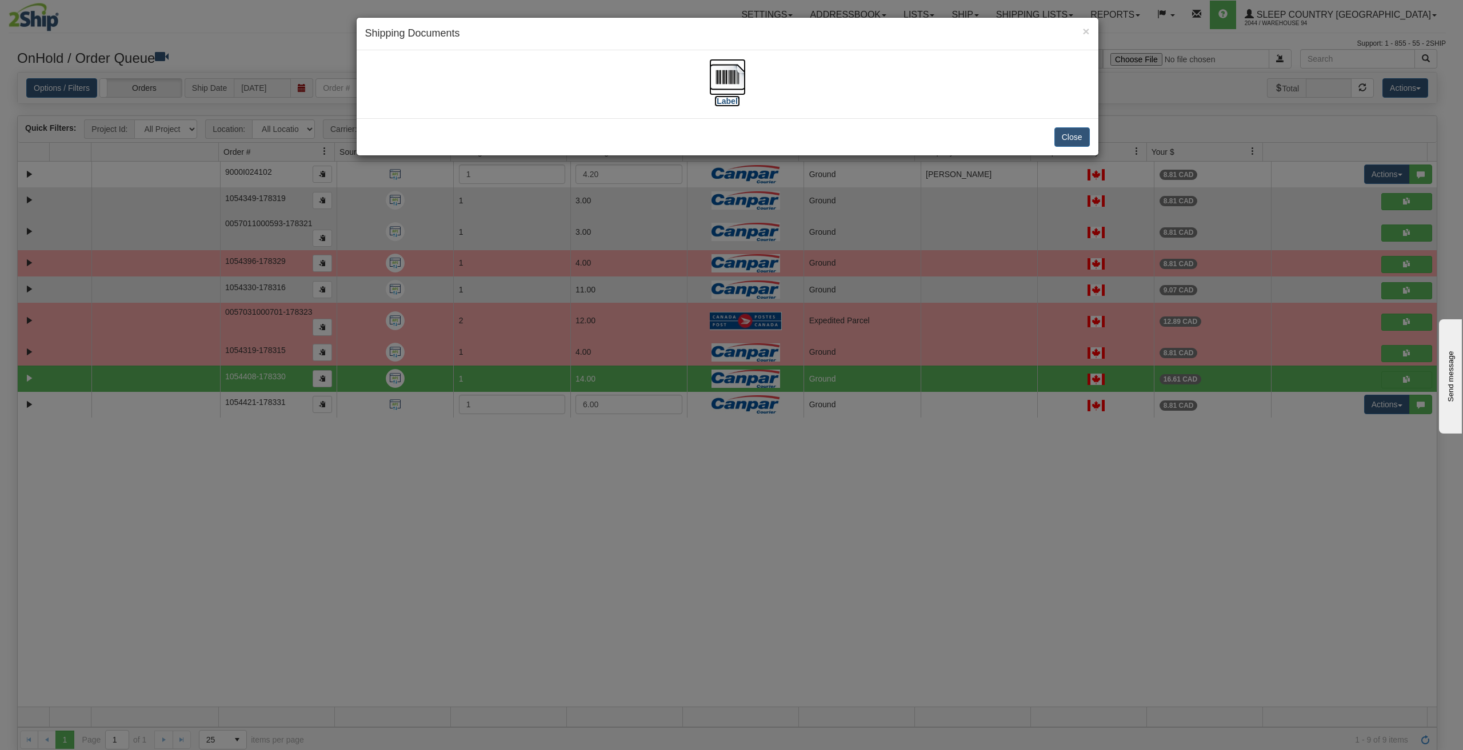
click at [729, 83] on img at bounding box center [727, 77] width 37 height 37
click at [1068, 137] on button "Close" at bounding box center [1071, 136] width 35 height 19
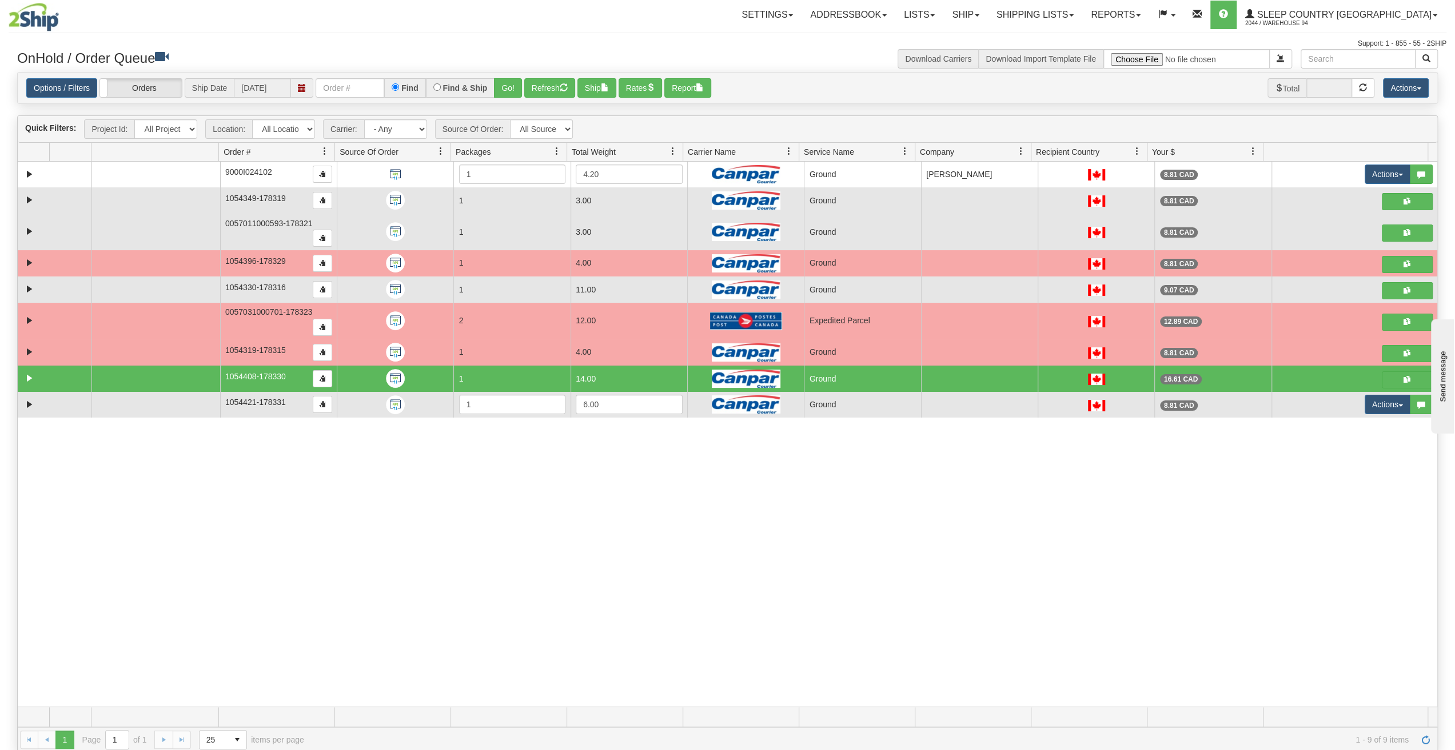
click at [75, 392] on td at bounding box center [55, 405] width 74 height 26
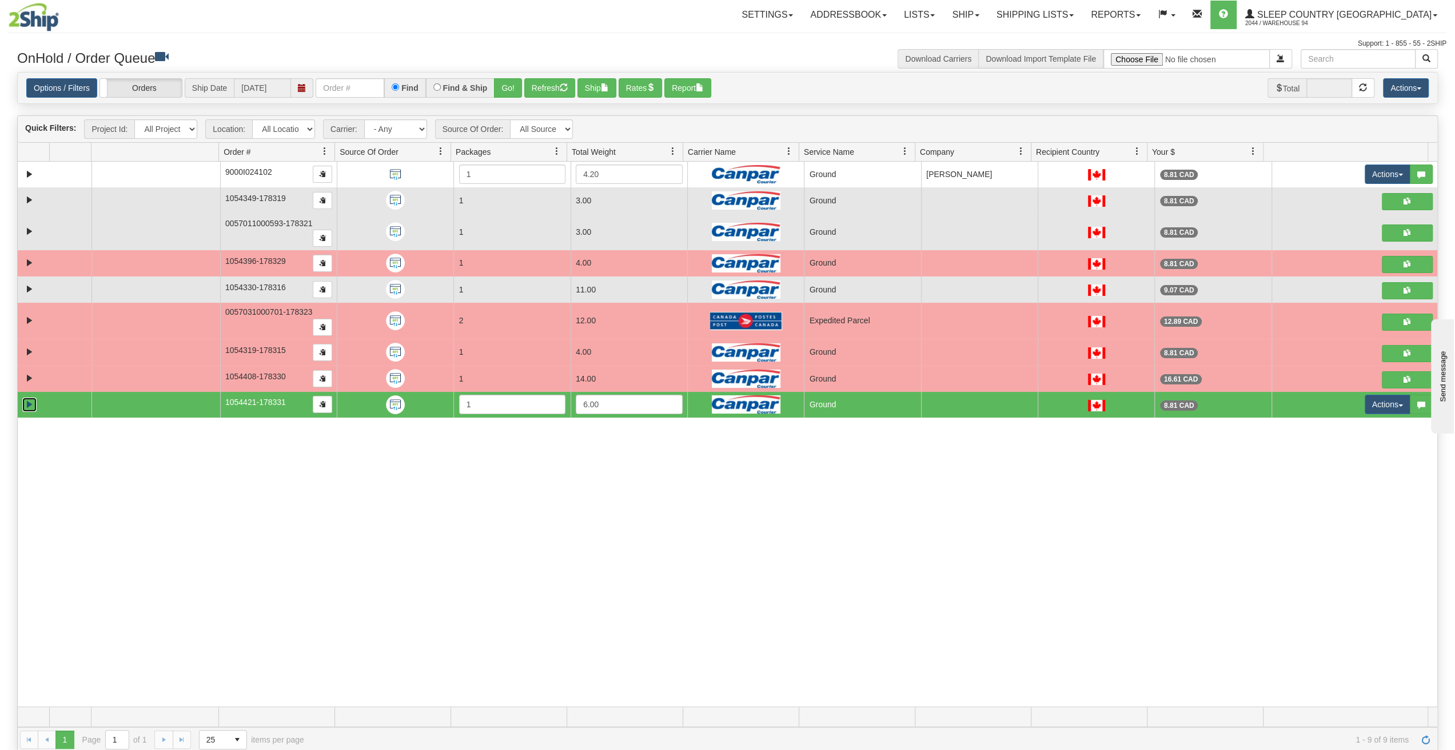
click at [26, 398] on link "Expand" at bounding box center [29, 405] width 14 height 14
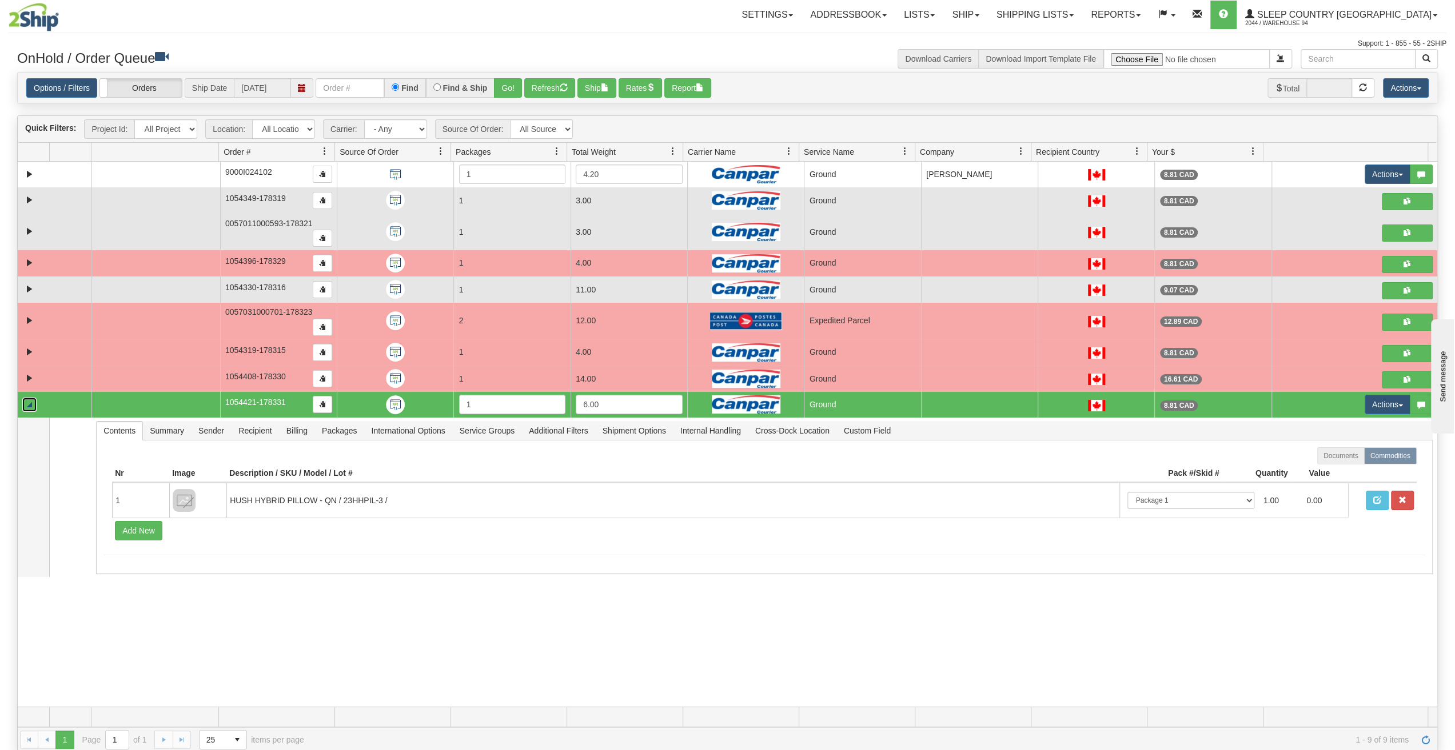
click at [26, 398] on link "Collapse" at bounding box center [29, 405] width 14 height 14
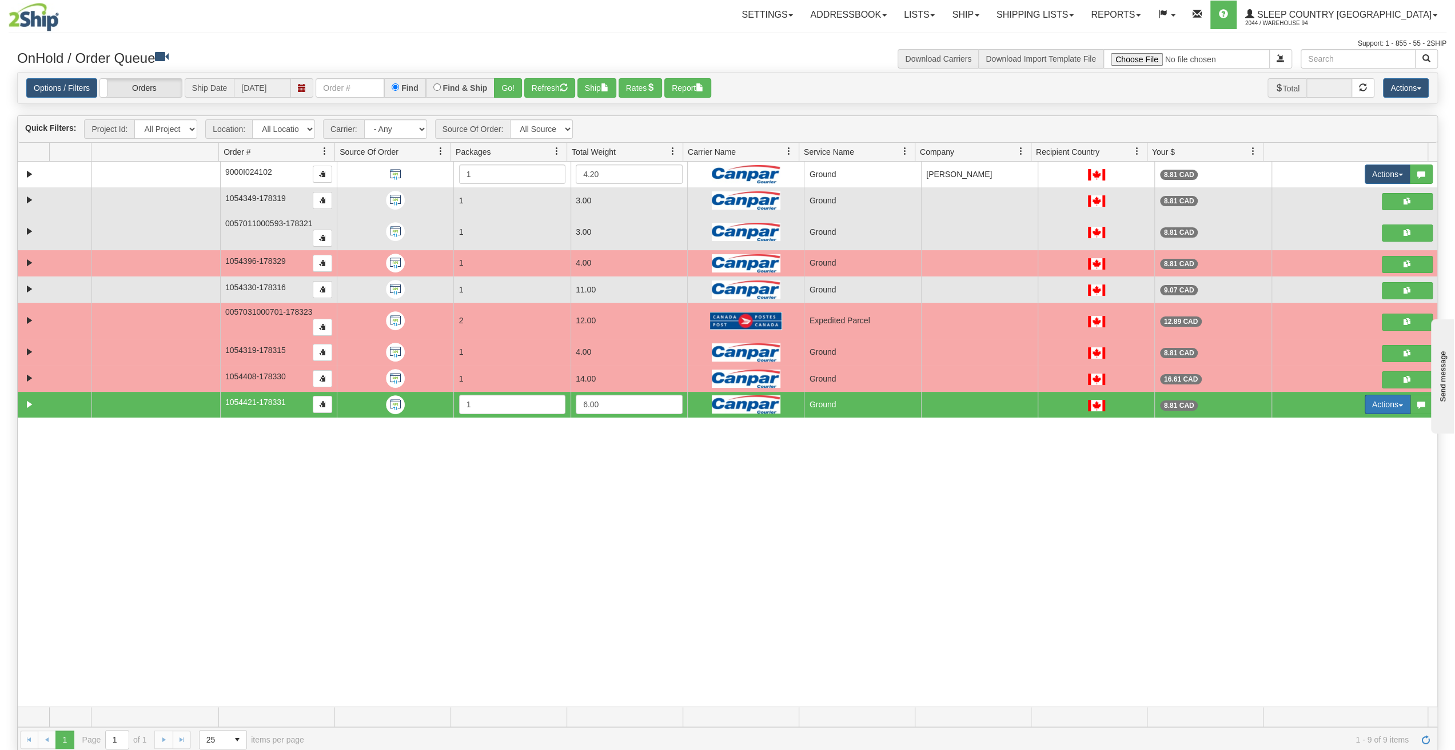
click at [1385, 395] on button "Actions" at bounding box center [1387, 404] width 46 height 19
click at [1332, 466] on span "Ship" at bounding box center [1334, 470] width 24 height 9
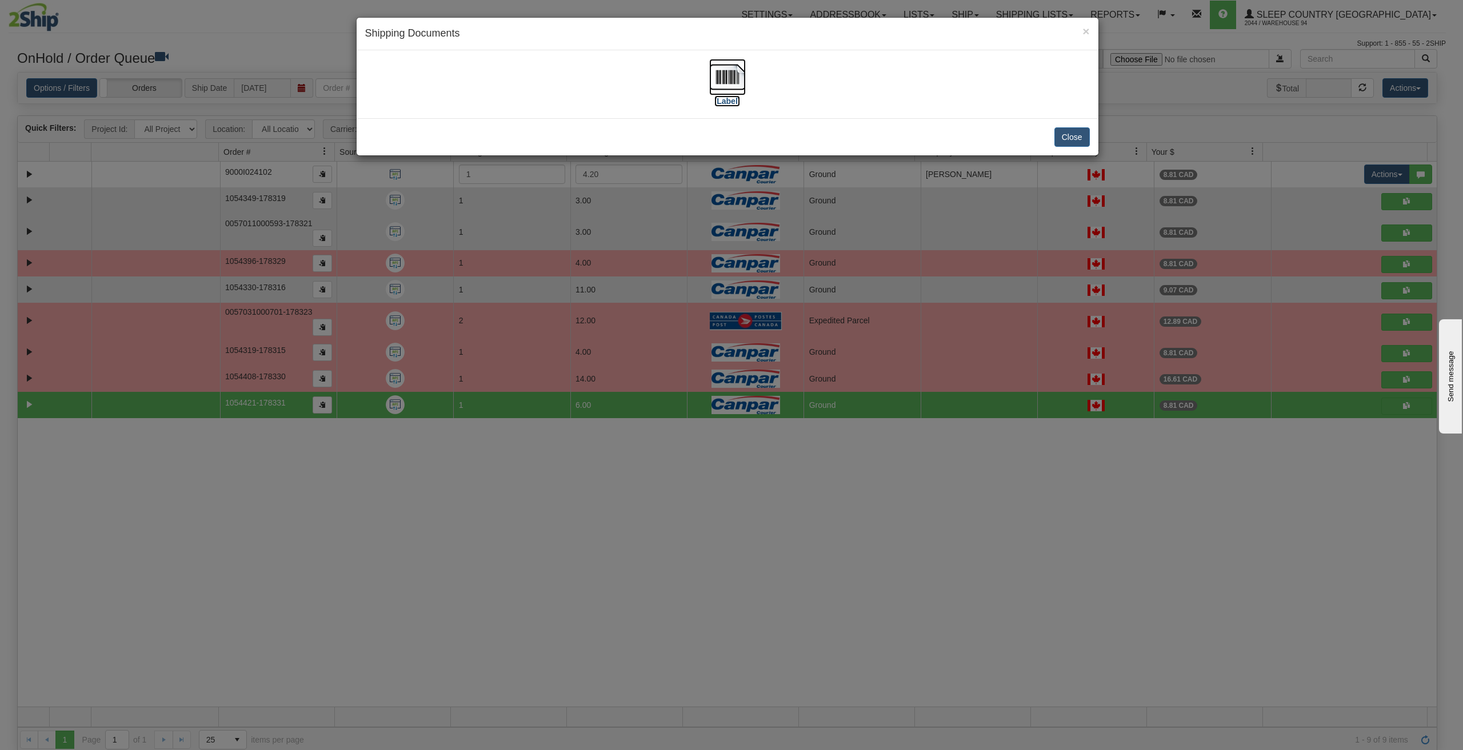
click at [732, 73] on img at bounding box center [727, 77] width 37 height 37
click at [1064, 133] on button "Close" at bounding box center [1071, 136] width 35 height 19
